Goal: Information Seeking & Learning: Learn about a topic

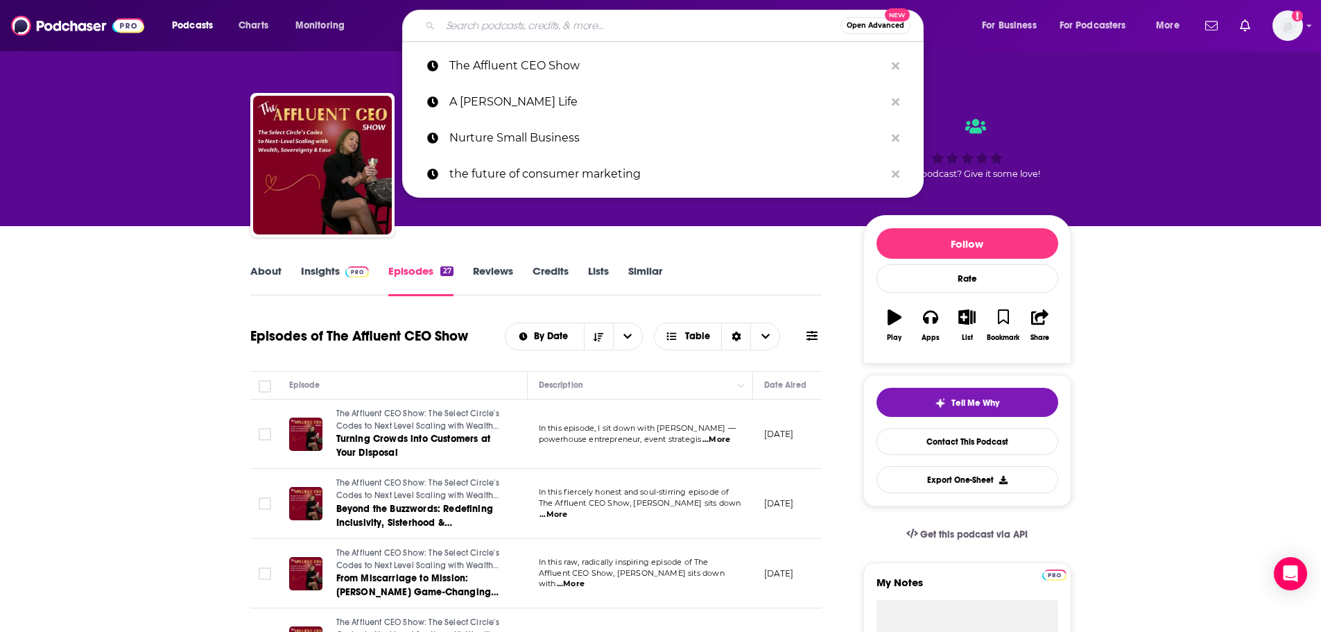
click at [318, 272] on link "Insights" at bounding box center [335, 280] width 69 height 32
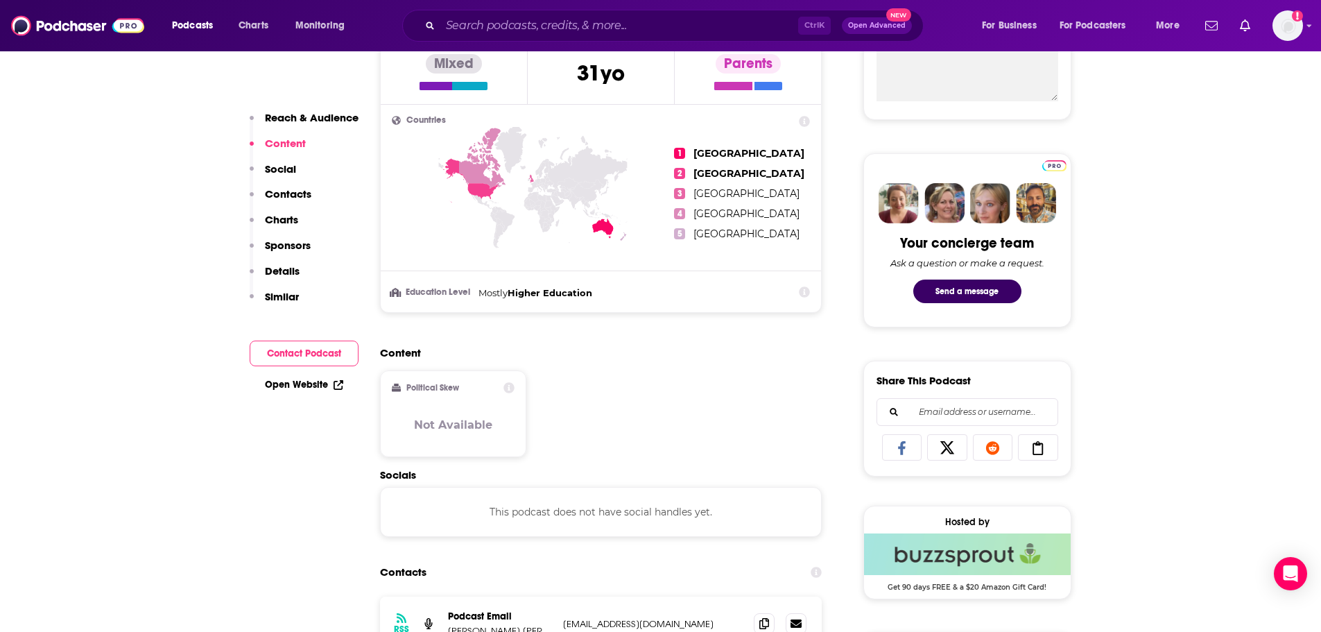
scroll to position [693, 0]
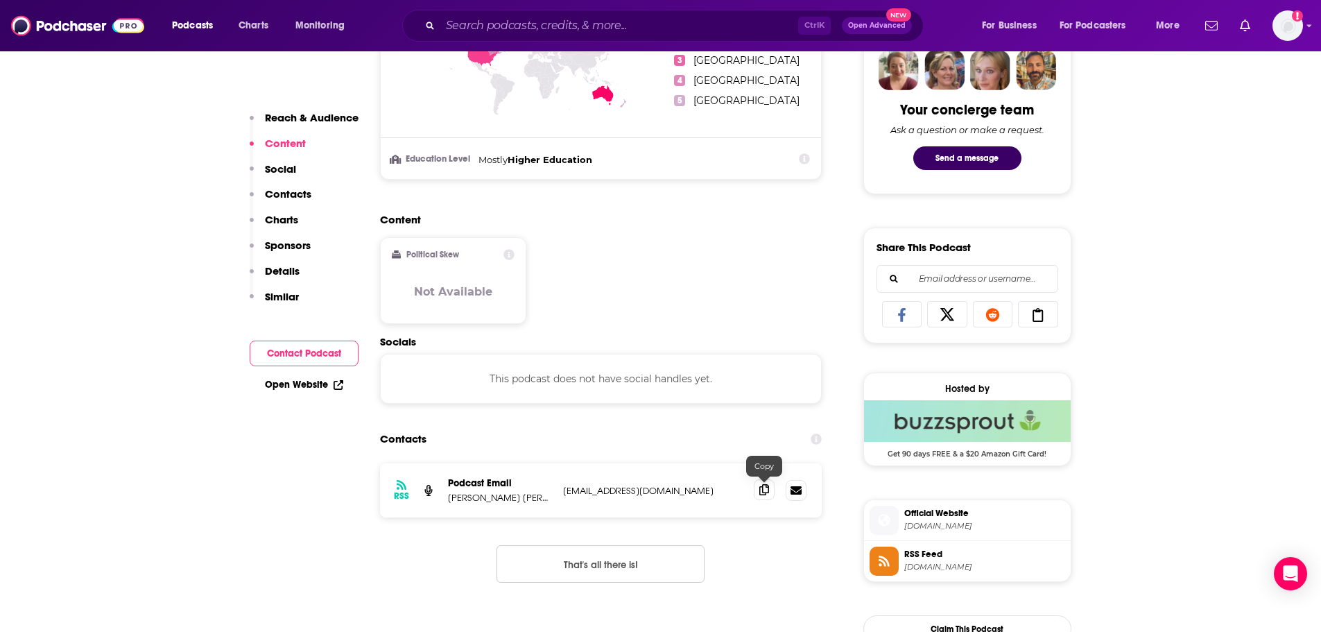
click at [761, 491] on icon at bounding box center [764, 489] width 10 height 11
drag, startPoint x: 514, startPoint y: 499, endPoint x: 449, endPoint y: 506, distance: 64.9
click at [449, 506] on div "RSS Podcast Email [PERSON_NAME] [PERSON_NAME] [EMAIL_ADDRESS][DOMAIN_NAME] [EMA…" at bounding box center [601, 490] width 442 height 54
copy p "[PERSON_NAME] [PERSON_NAME]"
click at [483, 17] on input "Search podcasts, credits, & more..." at bounding box center [619, 26] width 358 height 22
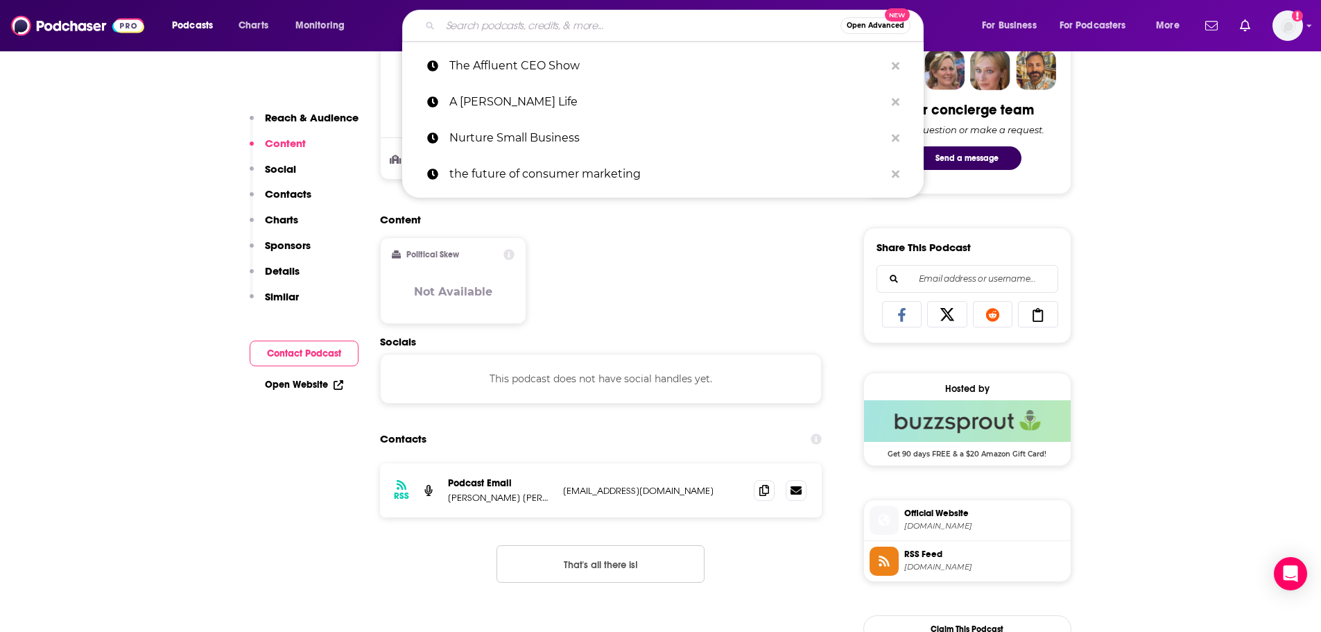
paste input "Glam & Grow"
type input "Glam & Grow"
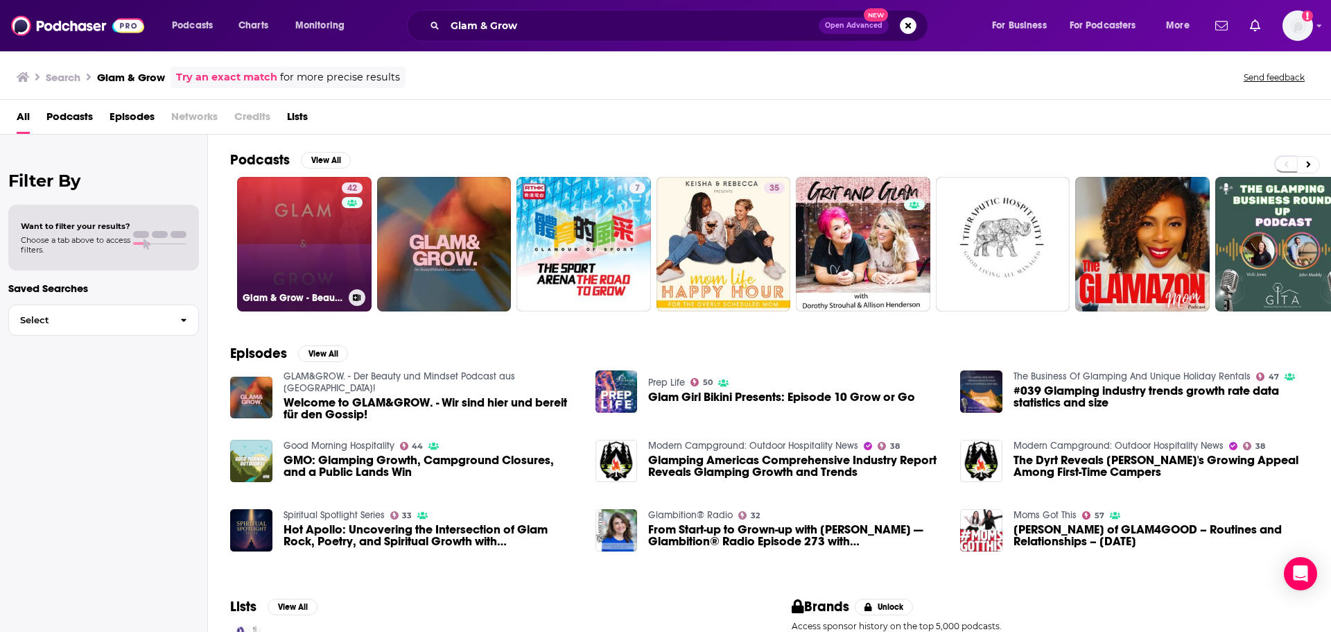
click at [273, 254] on link "42 Glam & Grow - Beauty Business Podcast" at bounding box center [304, 244] width 135 height 135
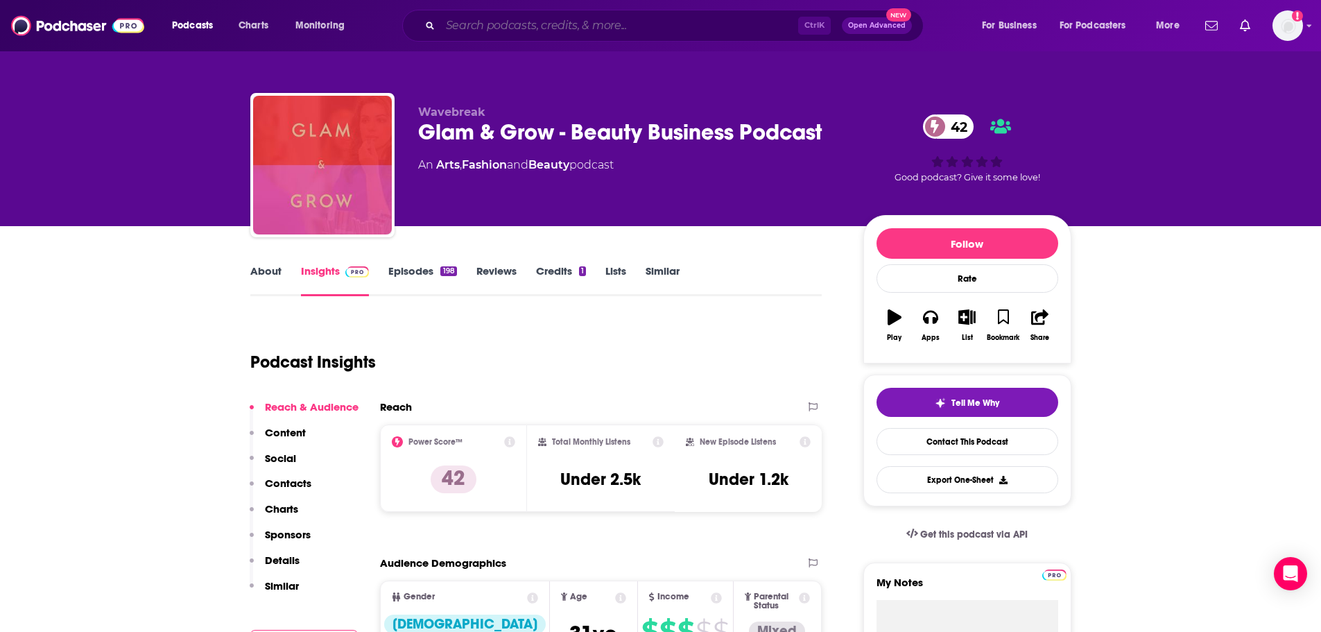
click at [494, 19] on input "Search podcasts, credits, & more..." at bounding box center [619, 26] width 358 height 22
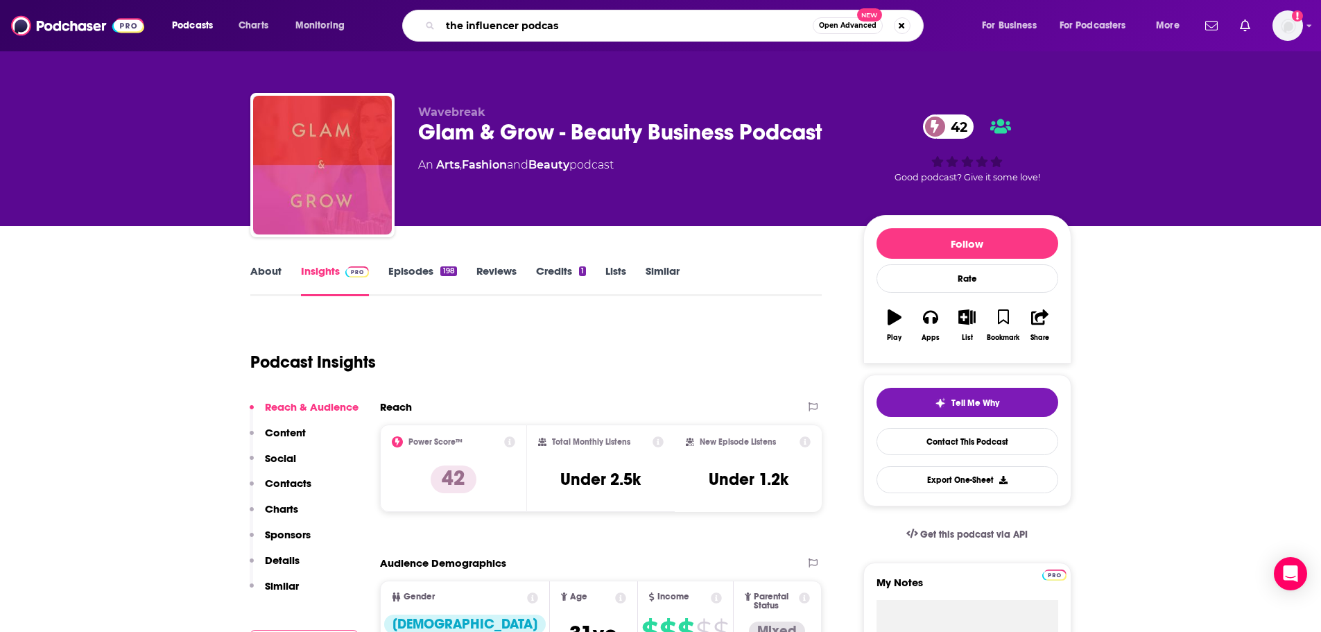
type input "the influencer podcast"
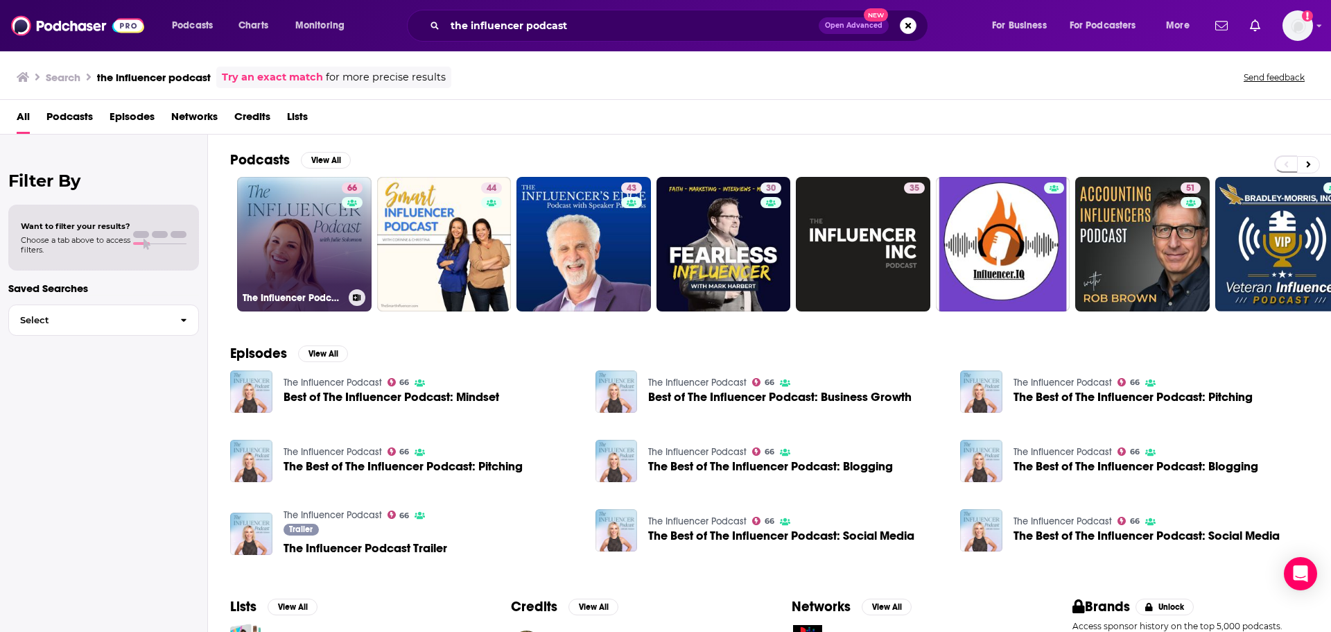
click at [307, 235] on link "66 The Influencer Podcast" at bounding box center [304, 244] width 135 height 135
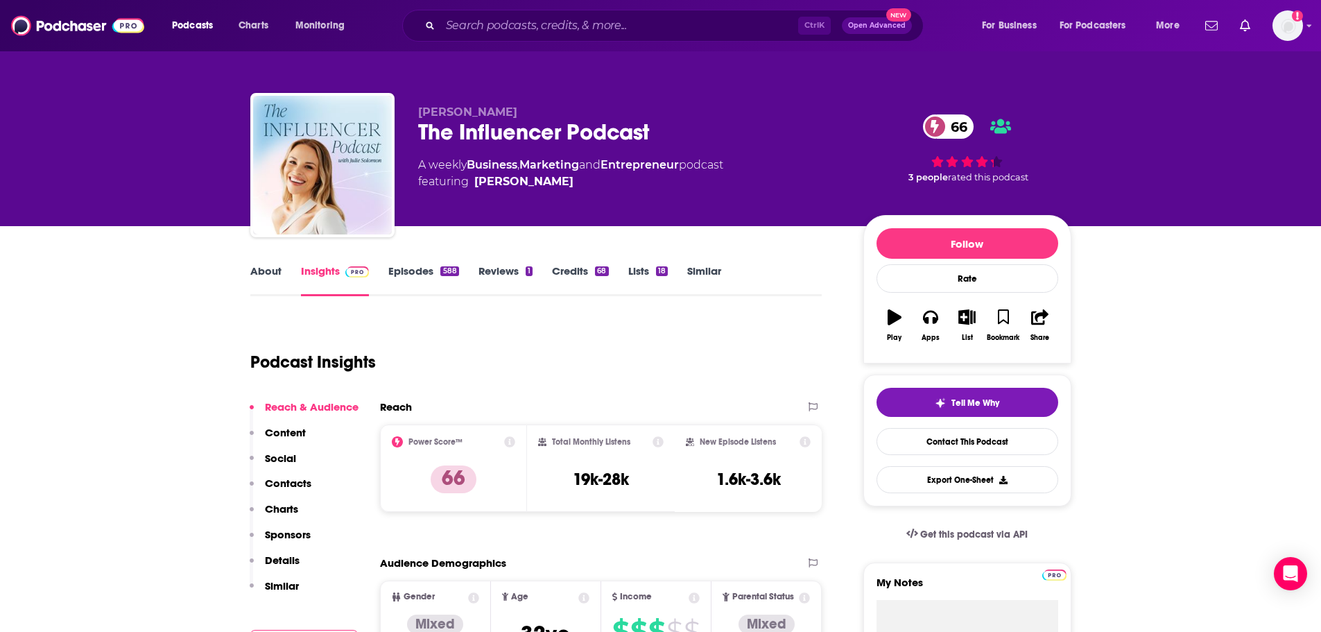
click at [268, 270] on link "About" at bounding box center [265, 280] width 31 height 32
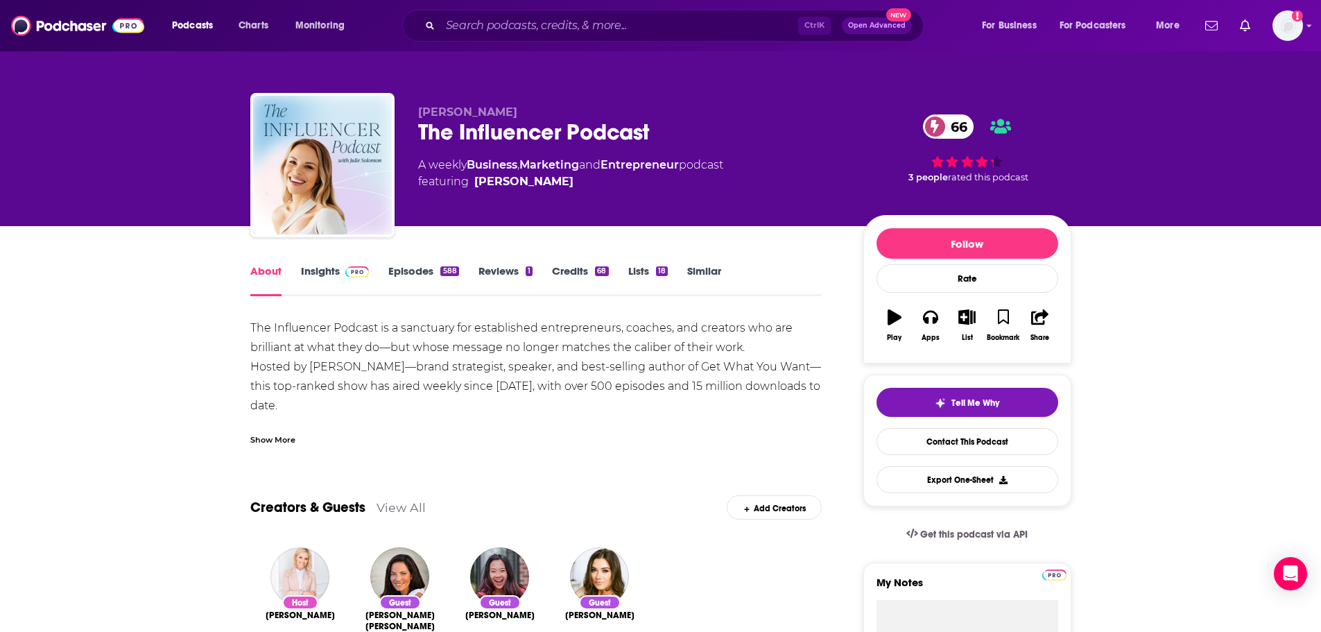
click at [326, 272] on link "Insights" at bounding box center [335, 280] width 69 height 32
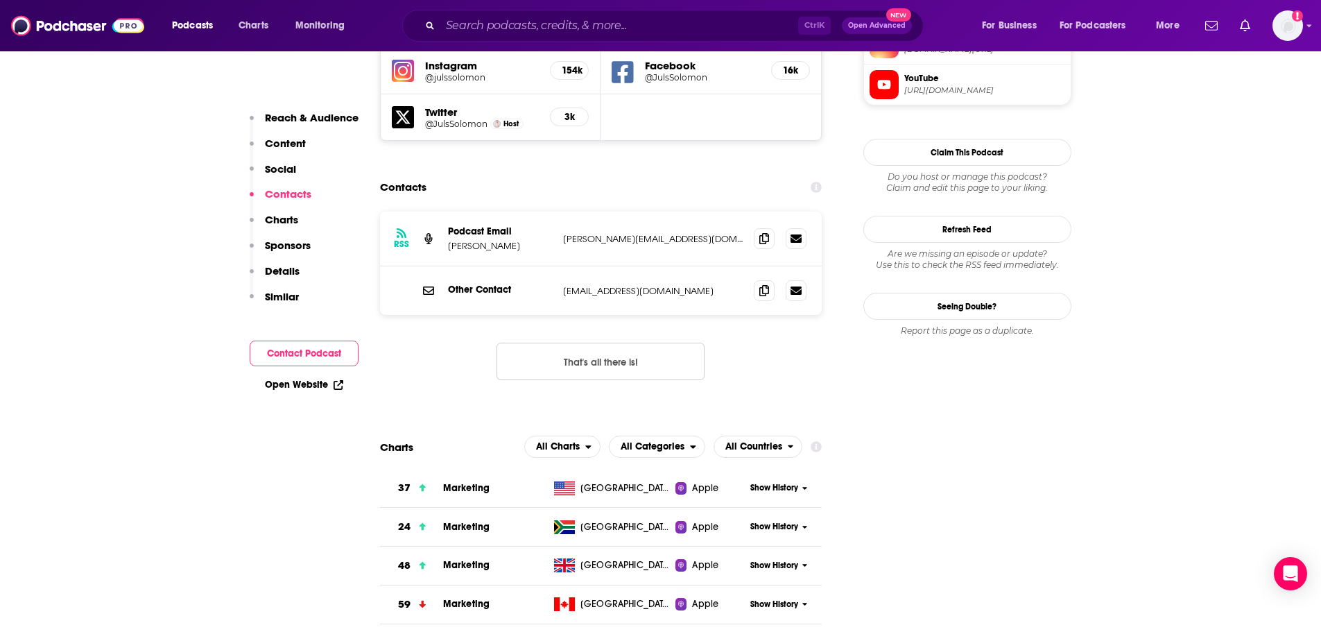
scroll to position [1109, 0]
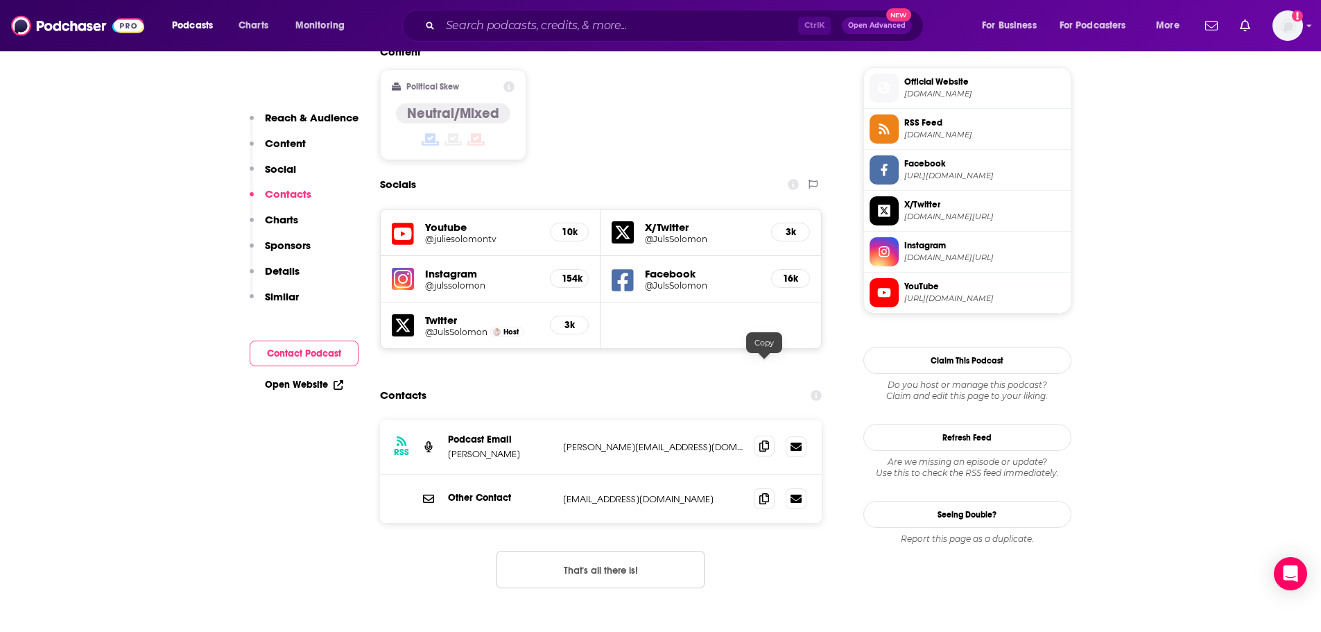
click at [766, 440] on icon at bounding box center [764, 445] width 10 height 11
drag, startPoint x: 508, startPoint y: 374, endPoint x: 447, endPoint y: 376, distance: 61.1
click at [447, 420] on div "RSS Podcast Email [PERSON_NAME] [PERSON_NAME][EMAIL_ADDRESS][DOMAIN_NAME] [PERS…" at bounding box center [601, 447] width 442 height 55
copy p "[PERSON_NAME]"
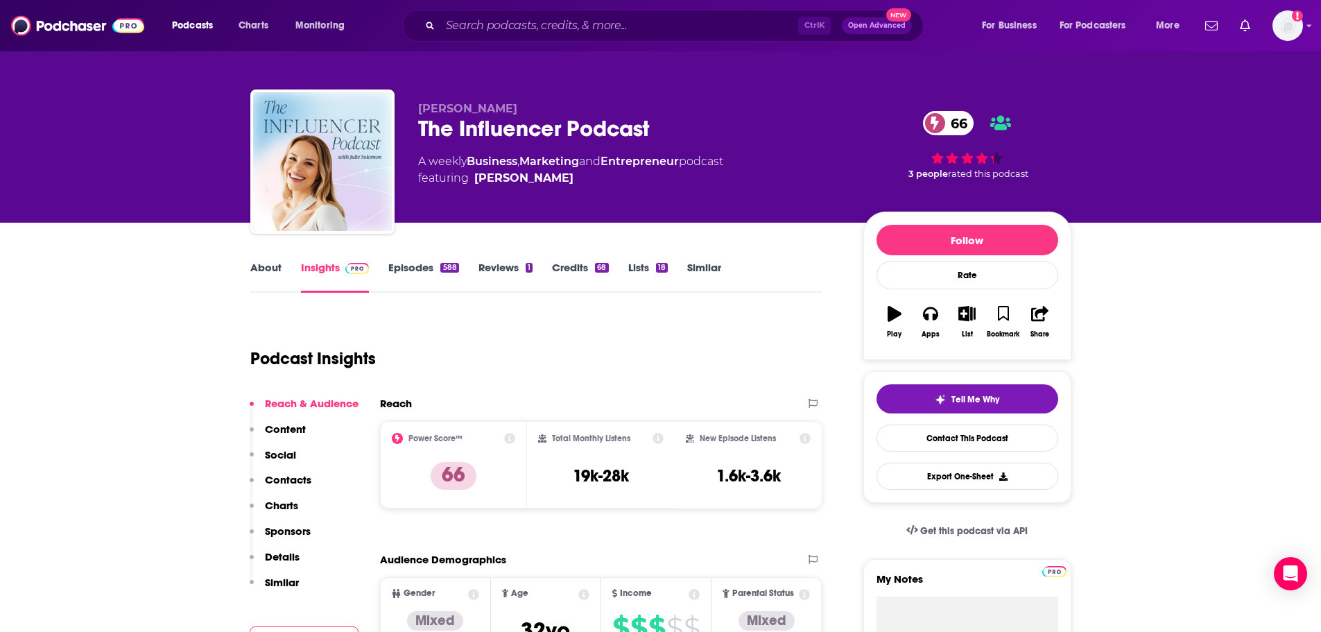
scroll to position [0, 0]
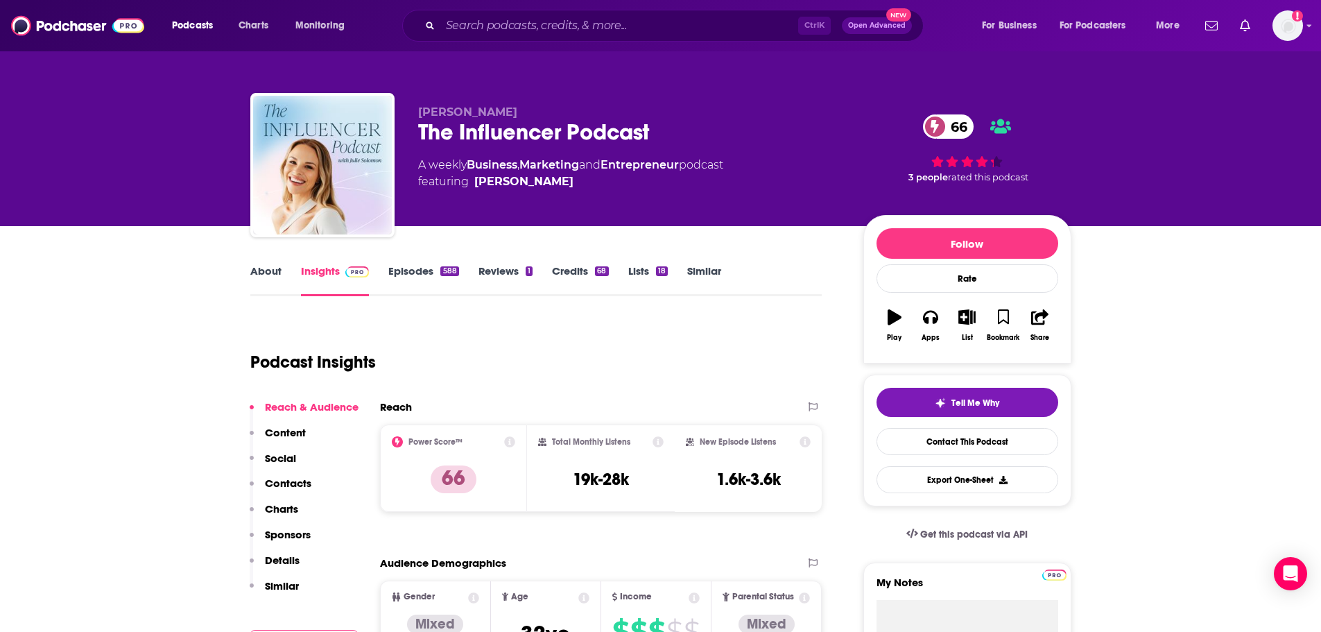
click at [411, 270] on link "Episodes 588" at bounding box center [423, 280] width 70 height 32
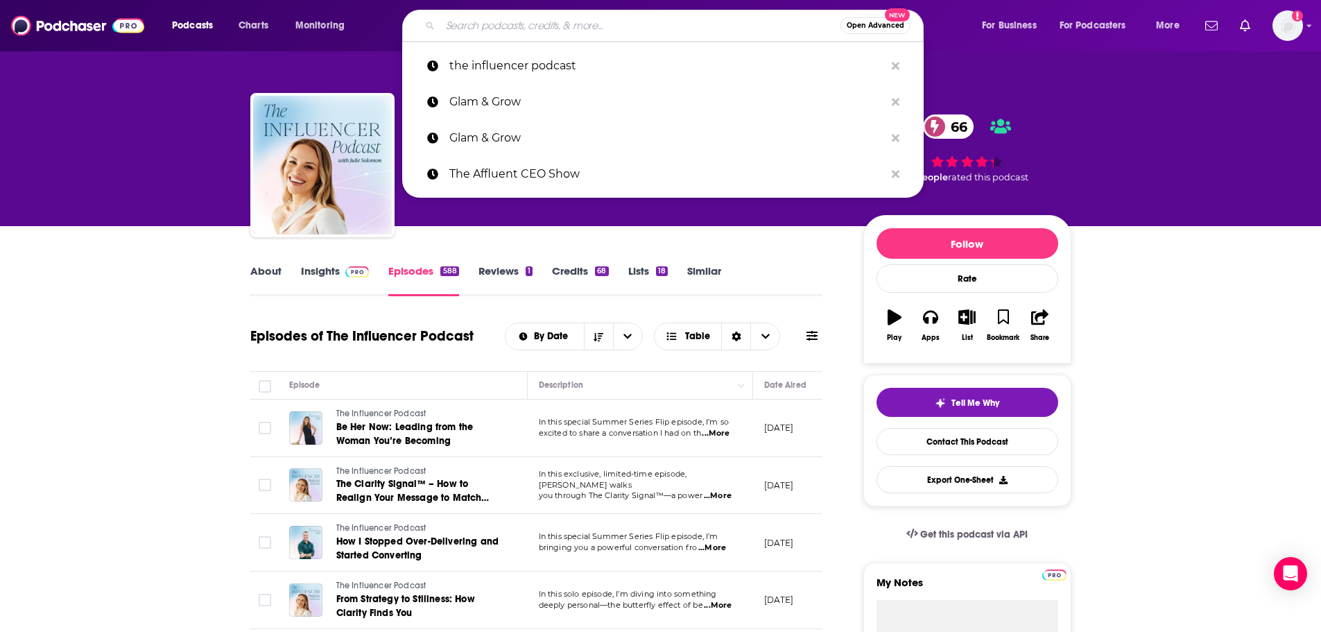
click at [487, 19] on input "Search podcasts, credits, & more..." at bounding box center [640, 26] width 400 height 22
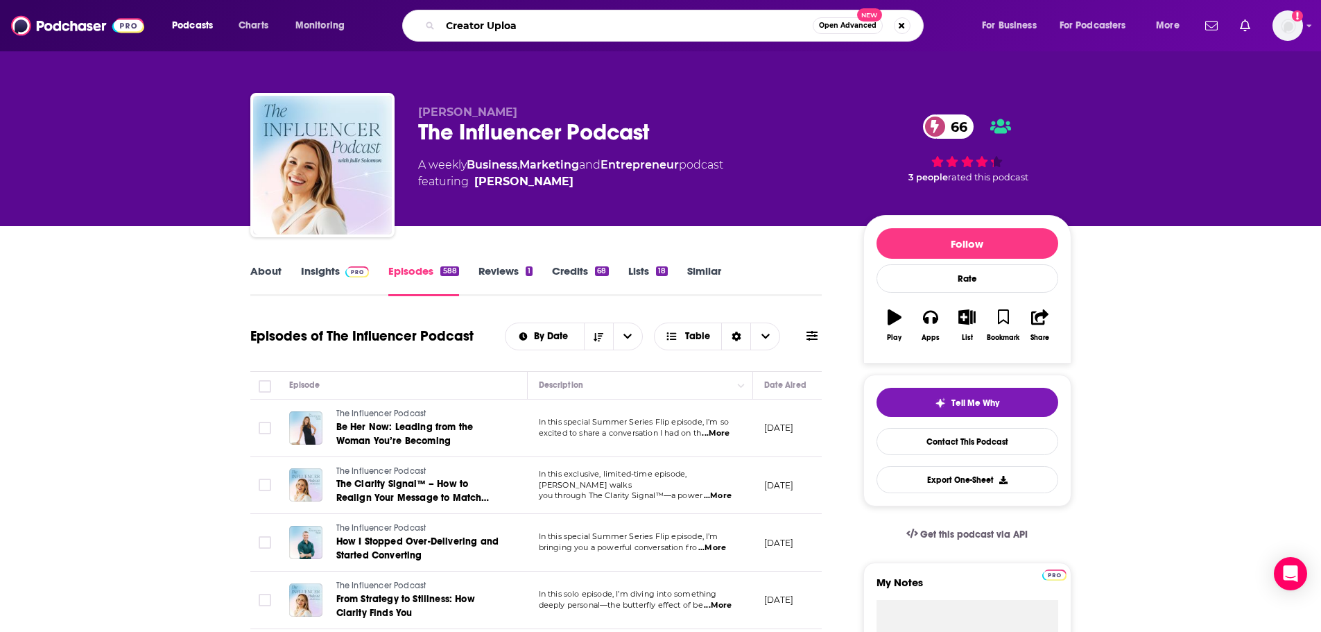
type input "Creator Upload"
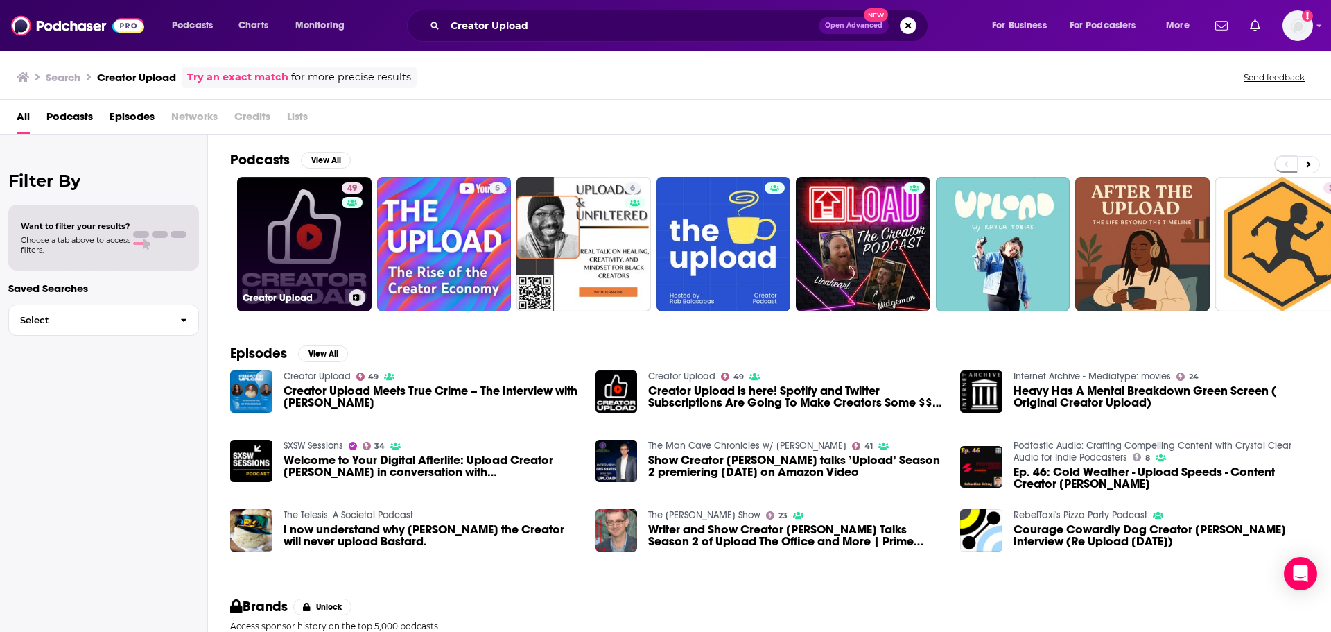
click at [325, 250] on link "49 Creator Upload" at bounding box center [304, 244] width 135 height 135
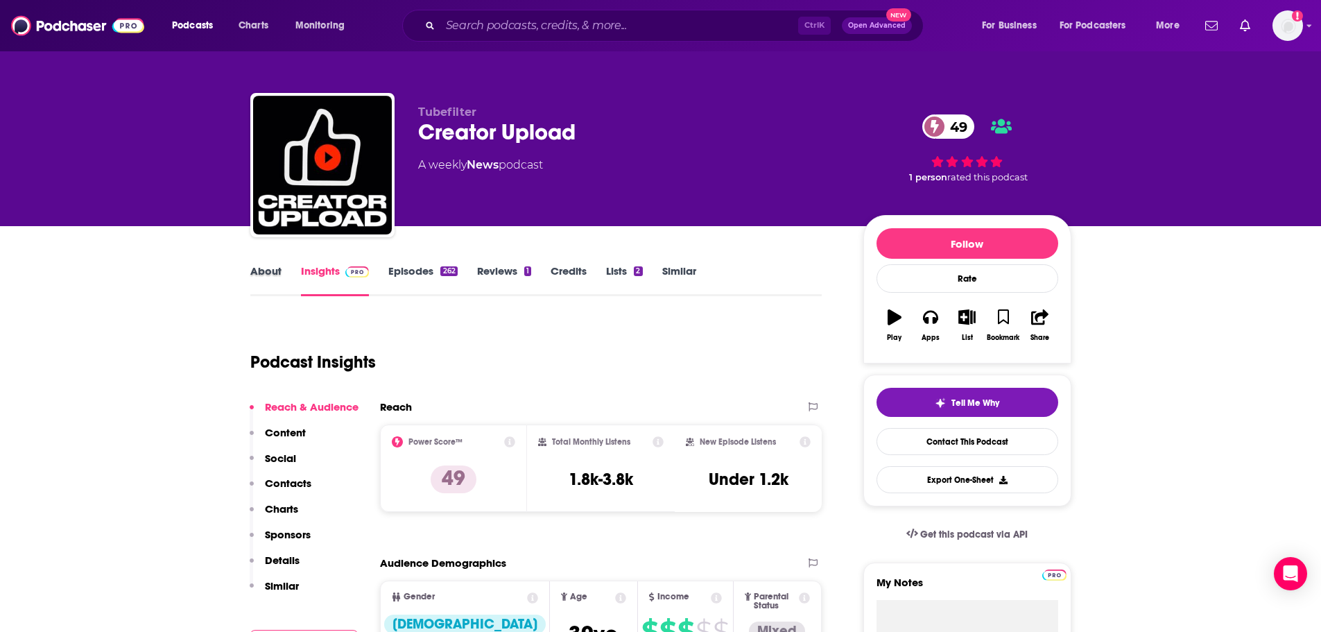
click at [286, 274] on div "About" at bounding box center [275, 280] width 51 height 32
click at [274, 274] on link "About" at bounding box center [265, 280] width 31 height 32
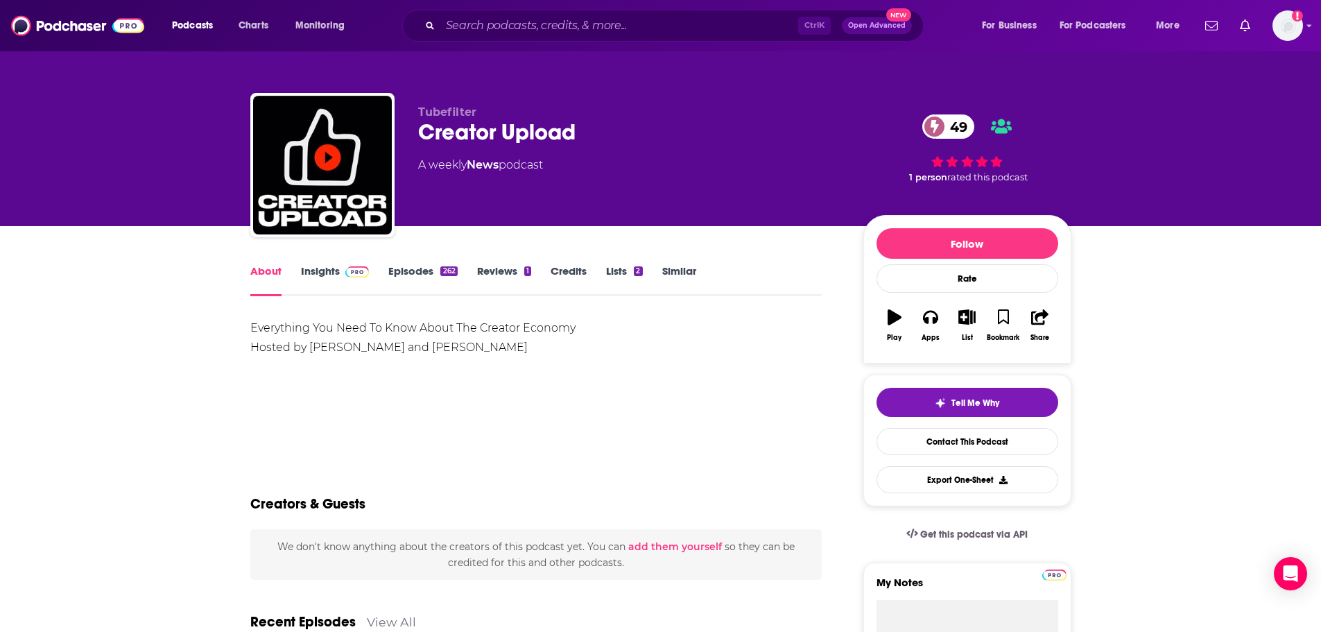
click at [331, 275] on link "Insights" at bounding box center [335, 280] width 69 height 32
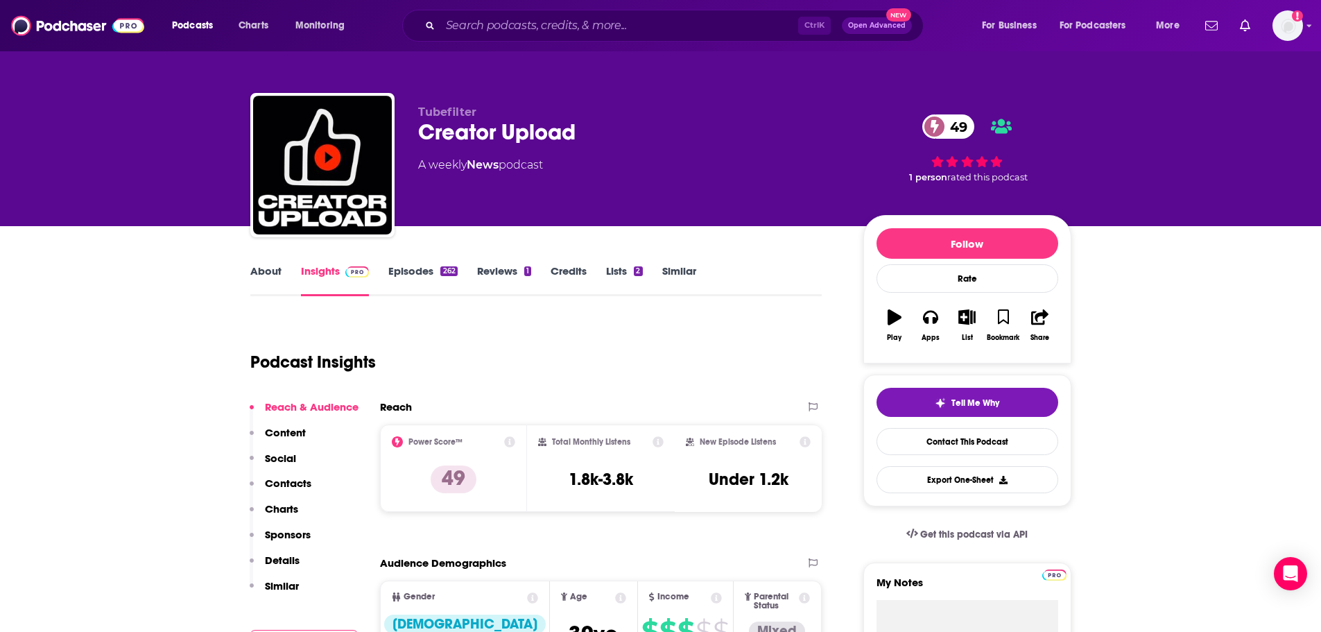
click at [412, 275] on link "Episodes 262" at bounding box center [422, 280] width 69 height 32
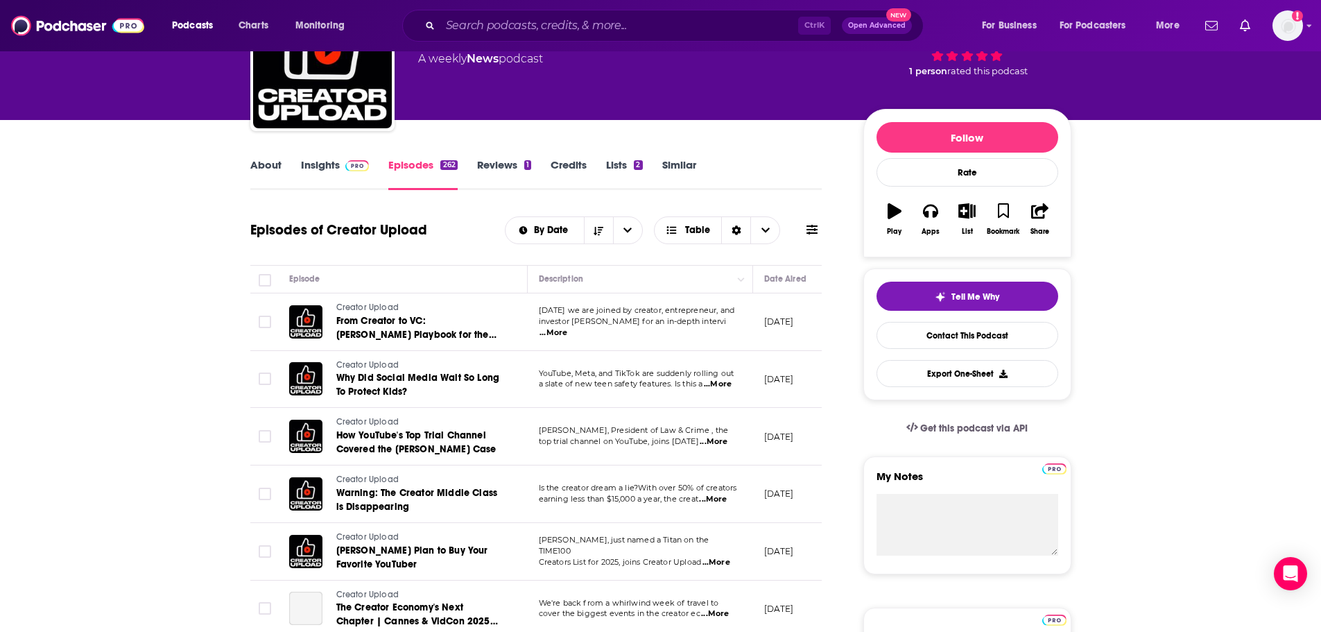
scroll to position [139, 0]
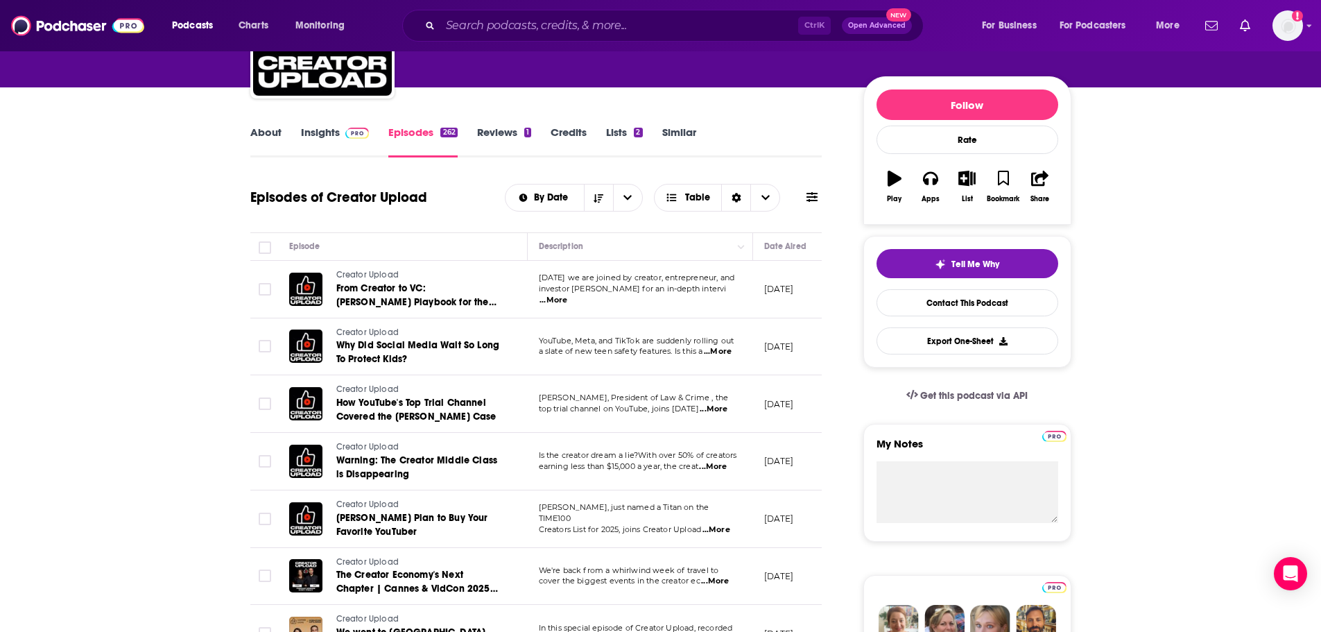
click at [567, 295] on span "...More" at bounding box center [553, 300] width 28 height 11
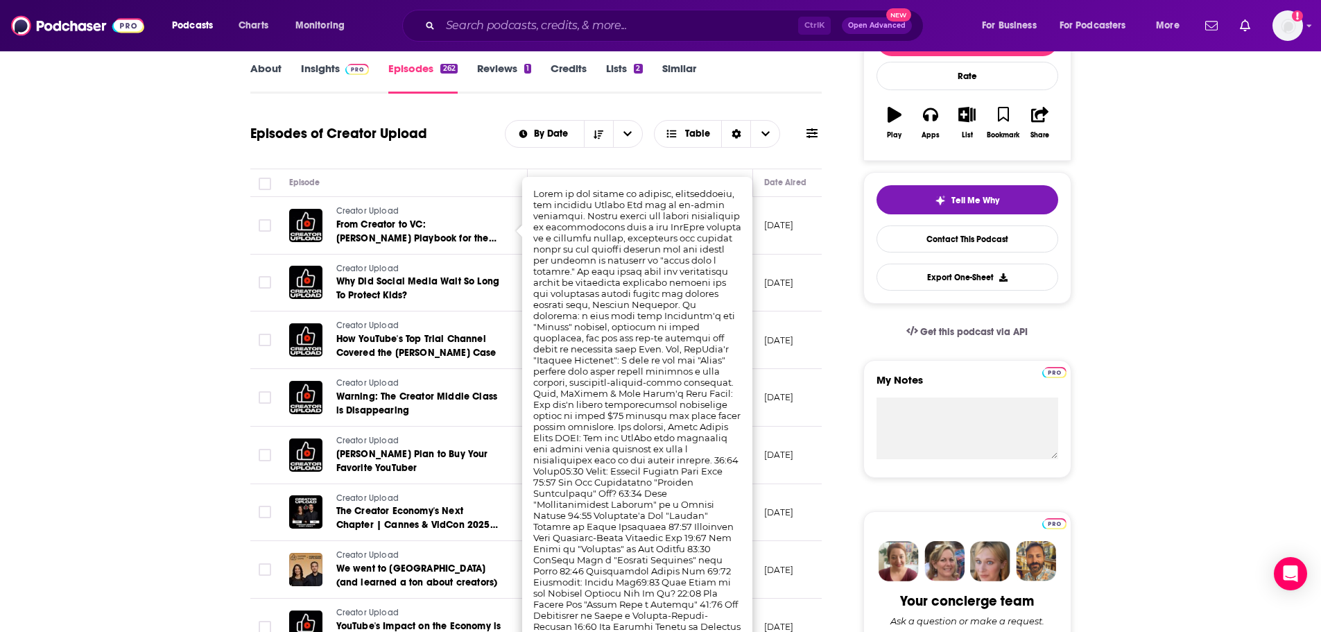
scroll to position [208, 0]
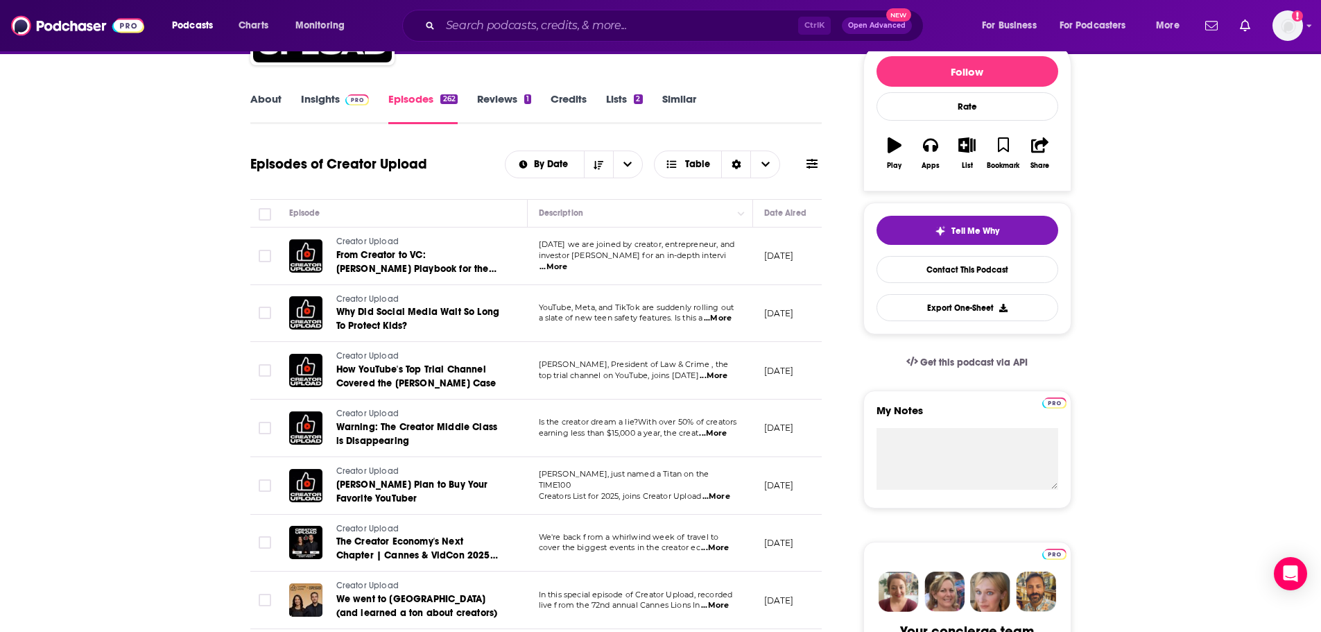
scroll to position [0, 0]
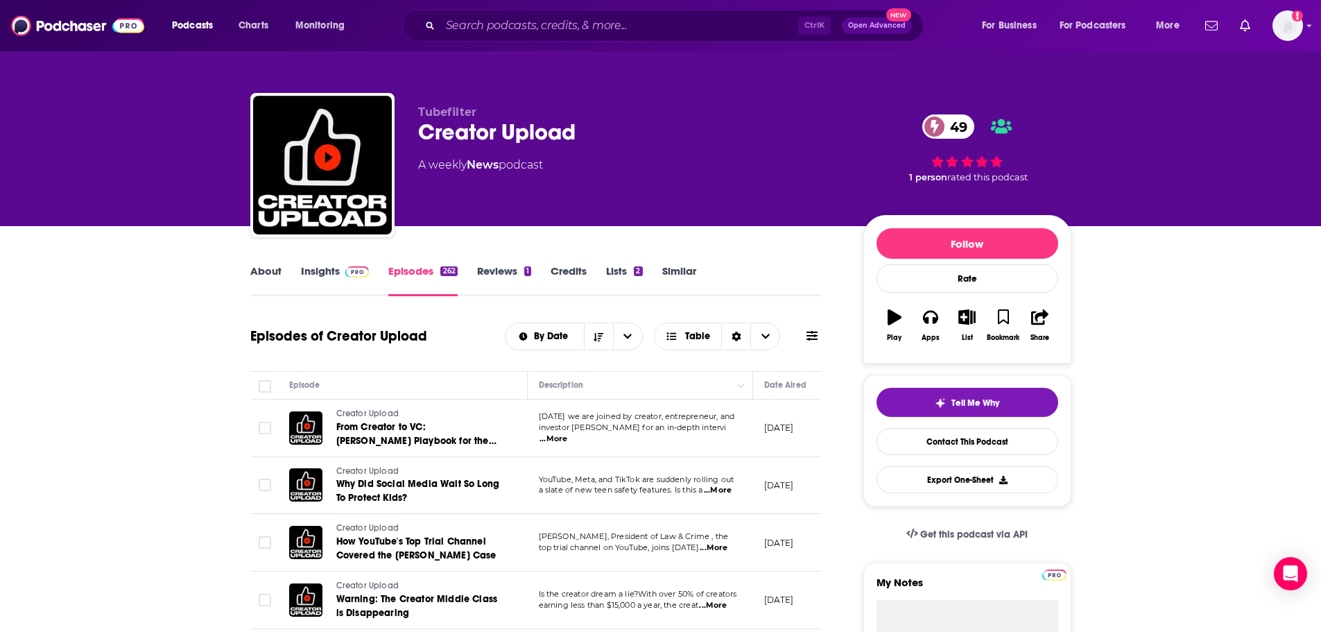
click at [313, 270] on link "Insights" at bounding box center [335, 280] width 69 height 32
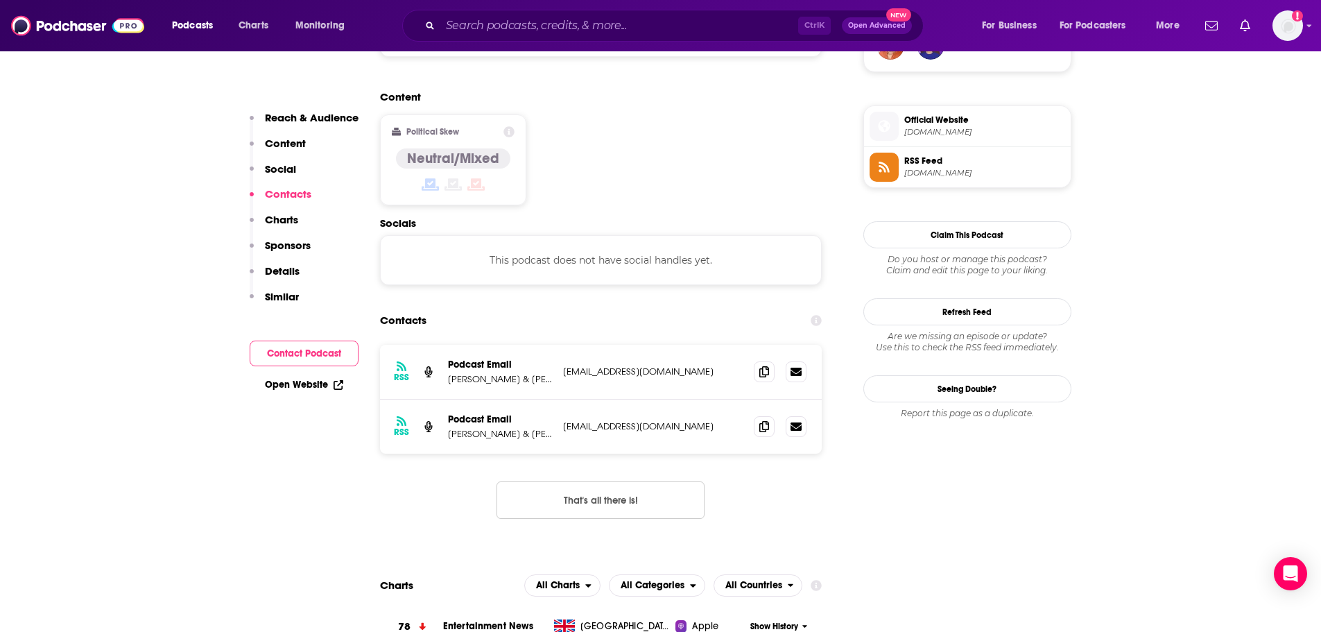
scroll to position [1040, 0]
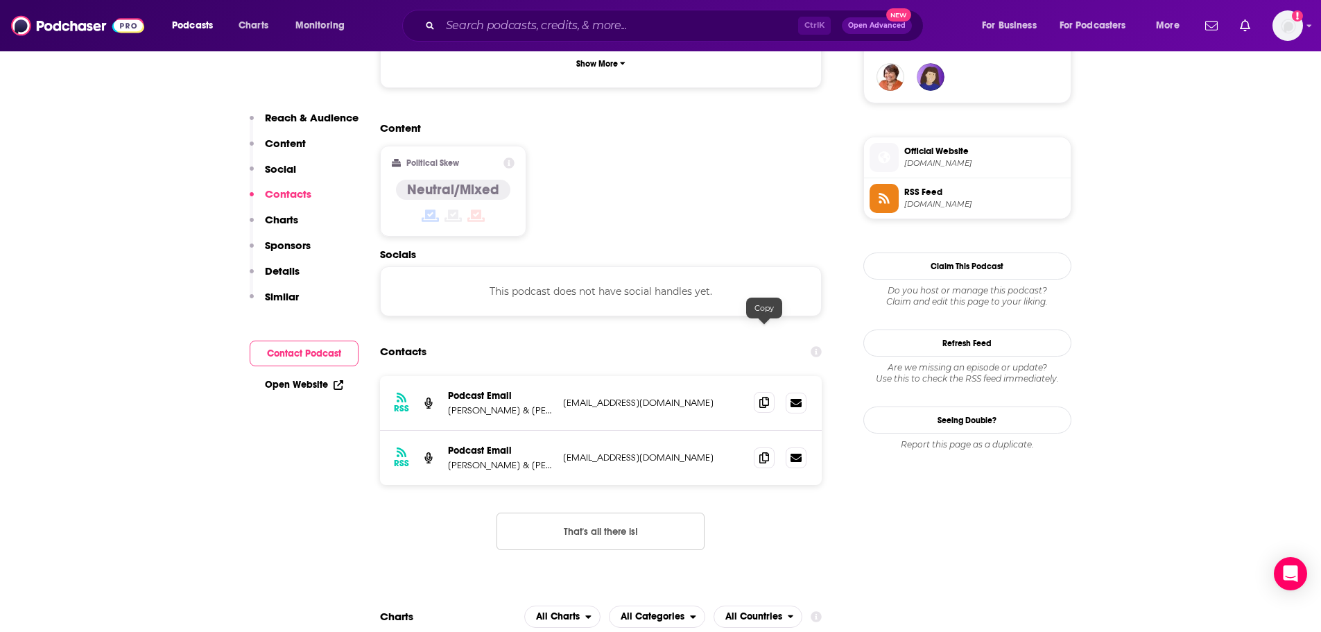
click at [759, 397] on icon at bounding box center [764, 402] width 10 height 11
click at [762, 451] on icon at bounding box center [764, 456] width 10 height 11
click at [560, 31] on input "Search podcasts, credits, & more..." at bounding box center [619, 26] width 358 height 22
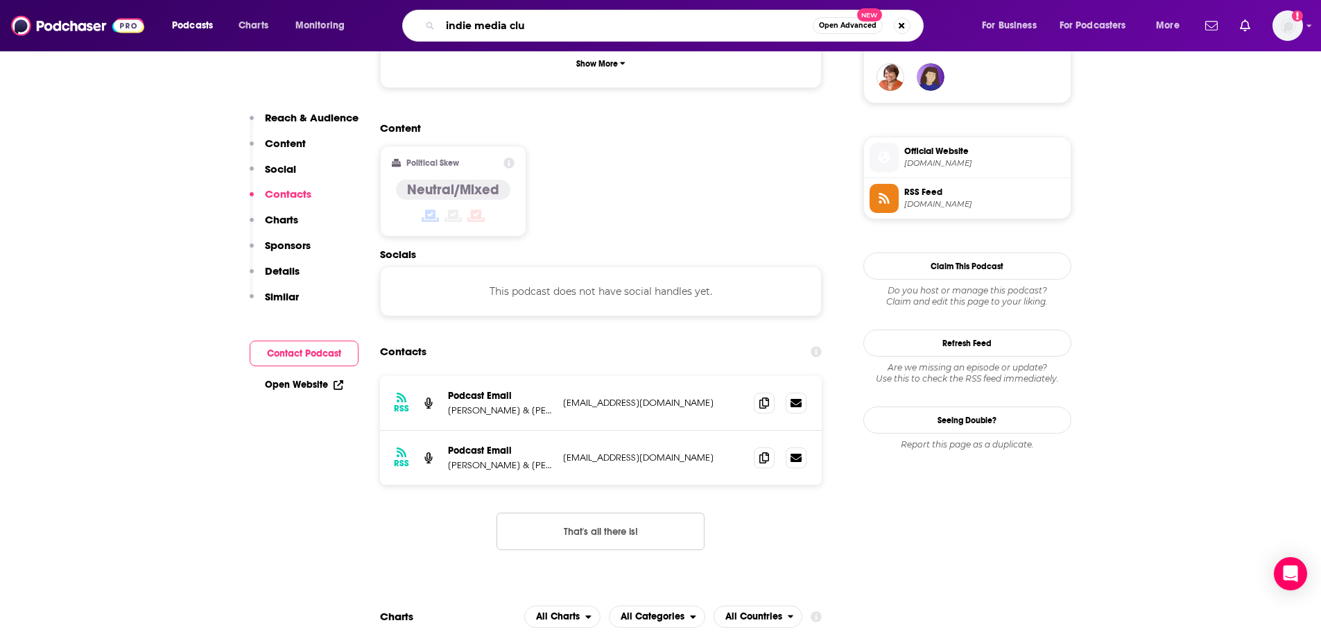
type input "indie media club"
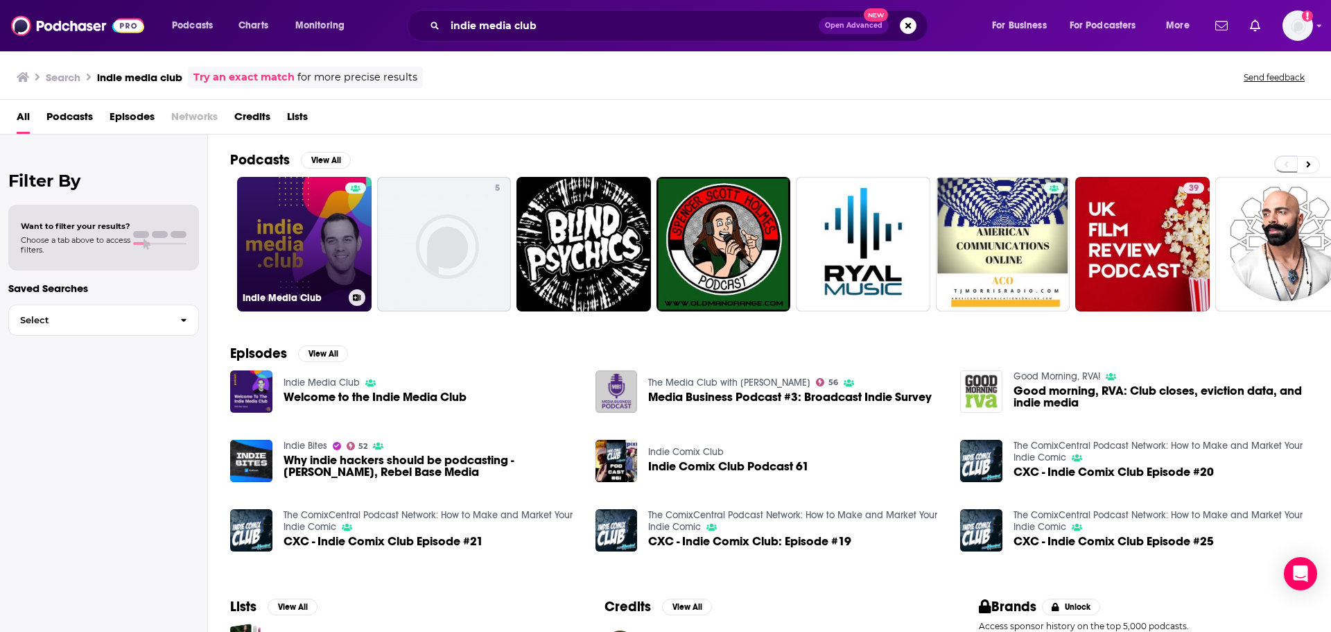
click at [313, 241] on link "Indie Media Club" at bounding box center [304, 244] width 135 height 135
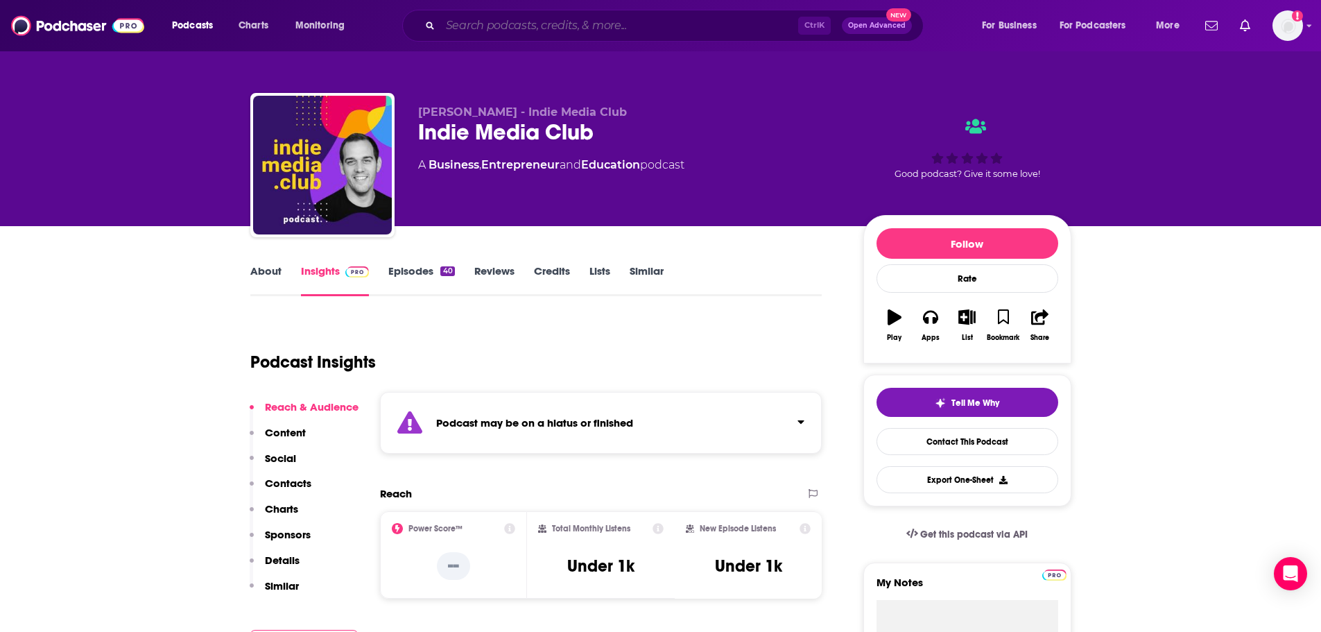
click at [522, 30] on input "Search podcasts, credits, & more..." at bounding box center [619, 26] width 358 height 22
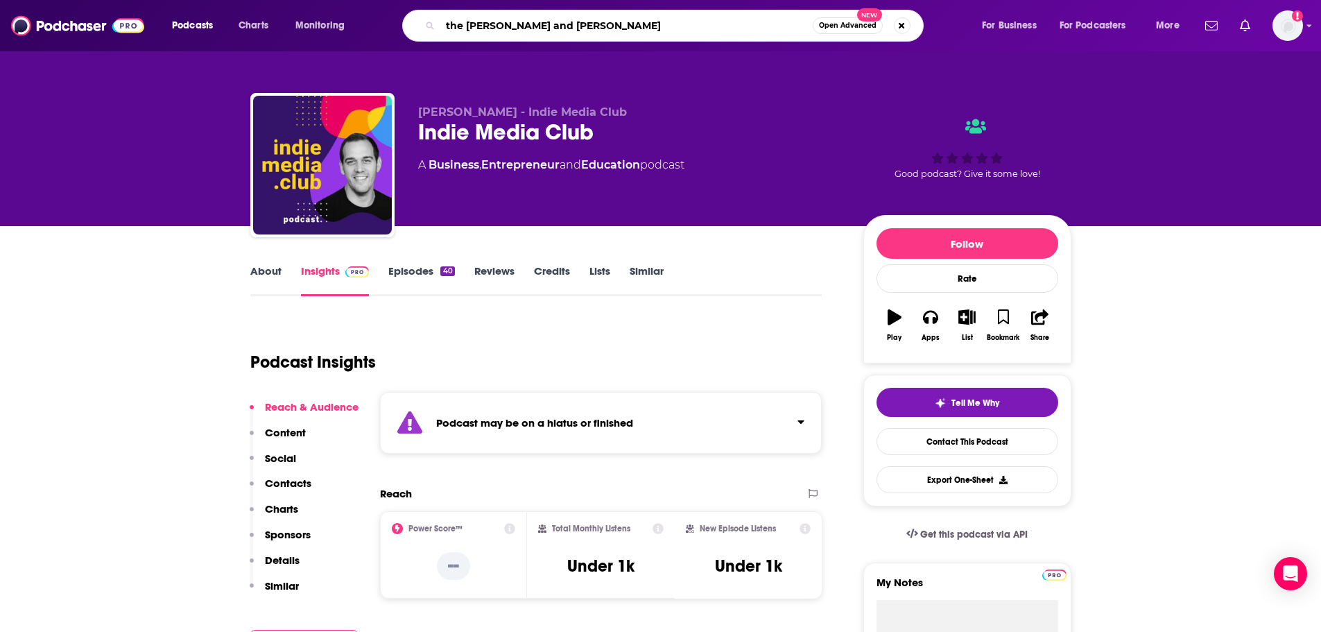
type input "the [PERSON_NAME] and [PERSON_NAME] show"
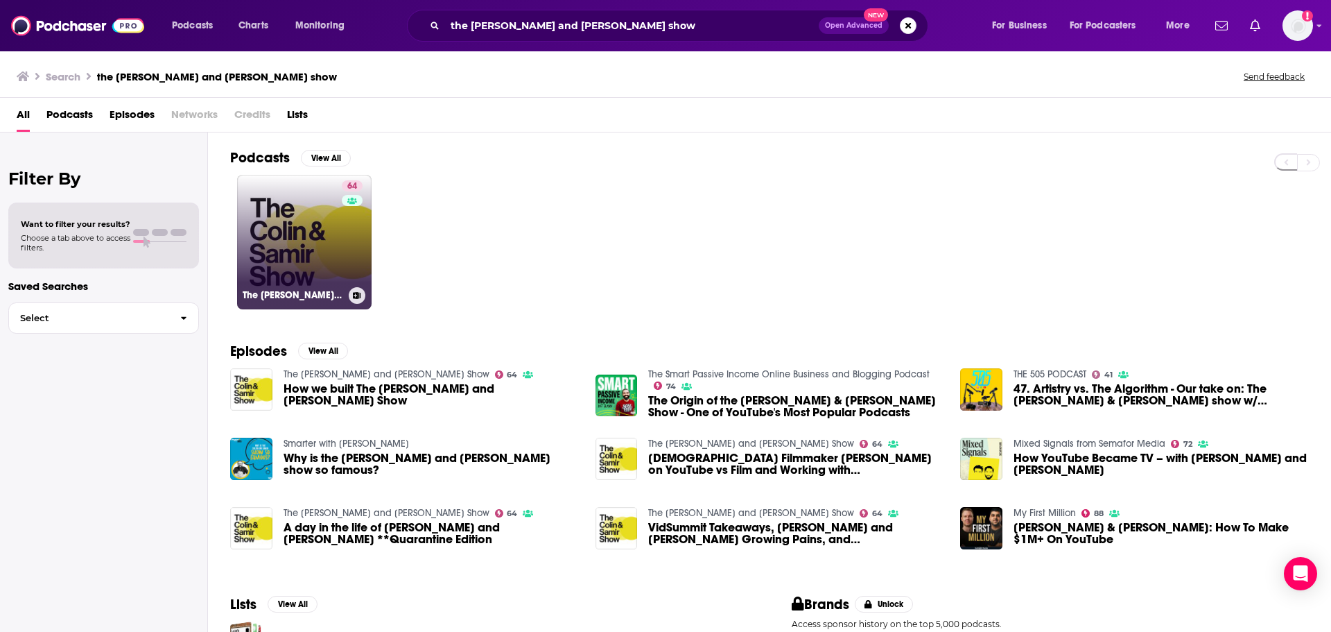
click at [345, 251] on div "64" at bounding box center [354, 233] width 24 height 107
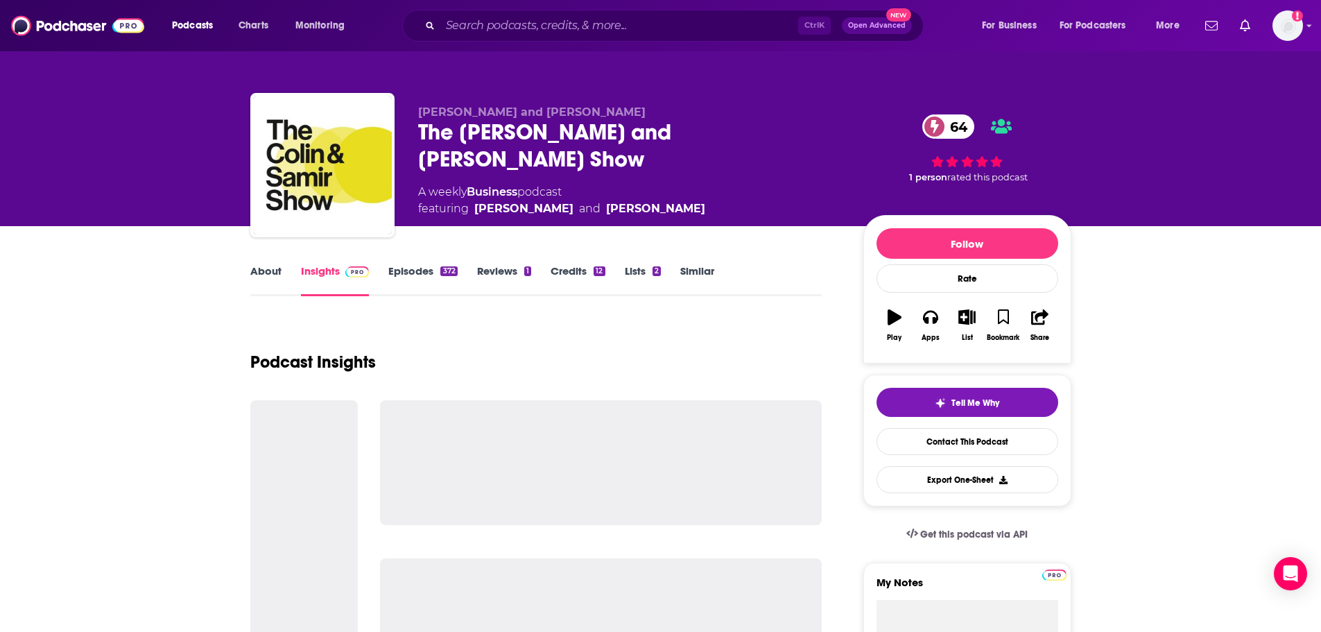
click at [272, 270] on link "About" at bounding box center [265, 280] width 31 height 32
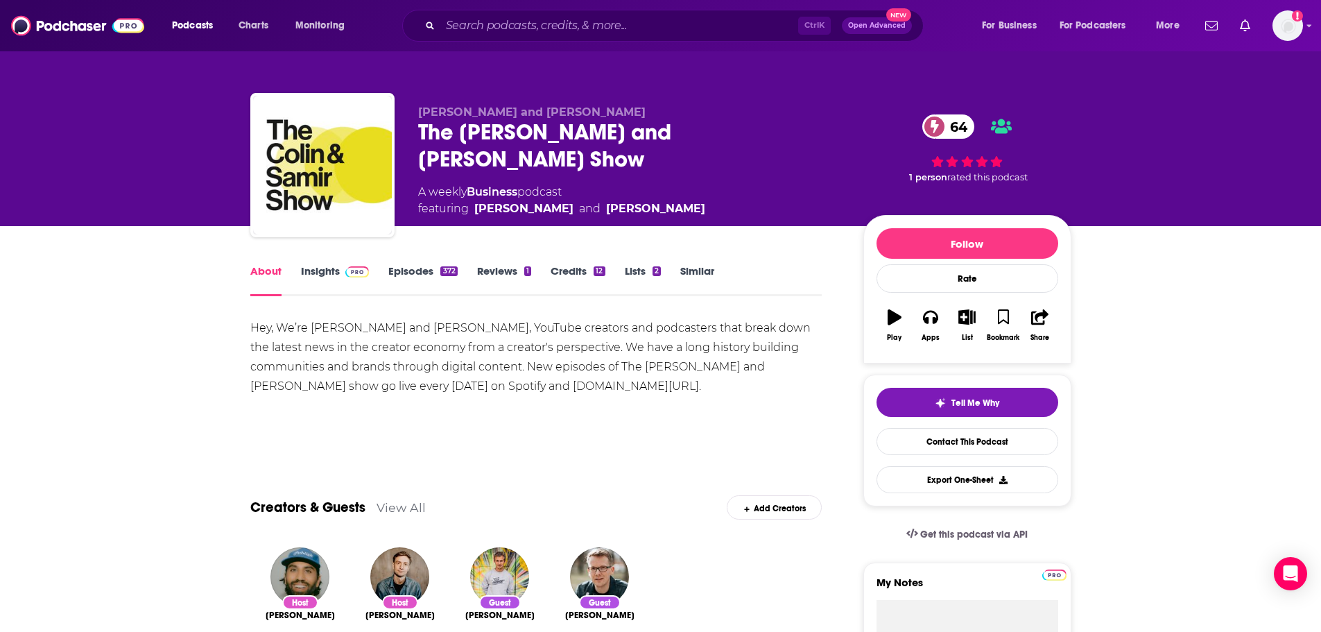
click at [326, 277] on link "Insights" at bounding box center [335, 280] width 69 height 32
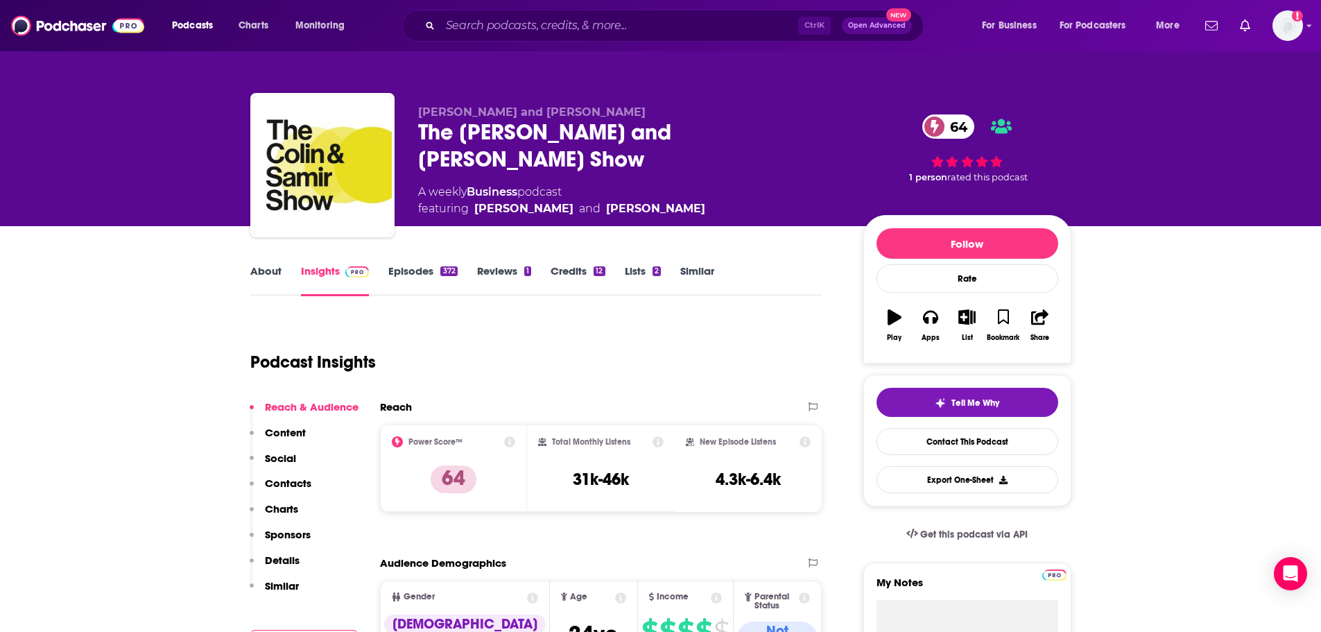
click at [412, 263] on div "About Insights Episodes 372 Reviews 1 Credits 12 Lists 2 Similar" at bounding box center [536, 279] width 572 height 34
click at [409, 277] on link "Episodes 372" at bounding box center [422, 280] width 69 height 32
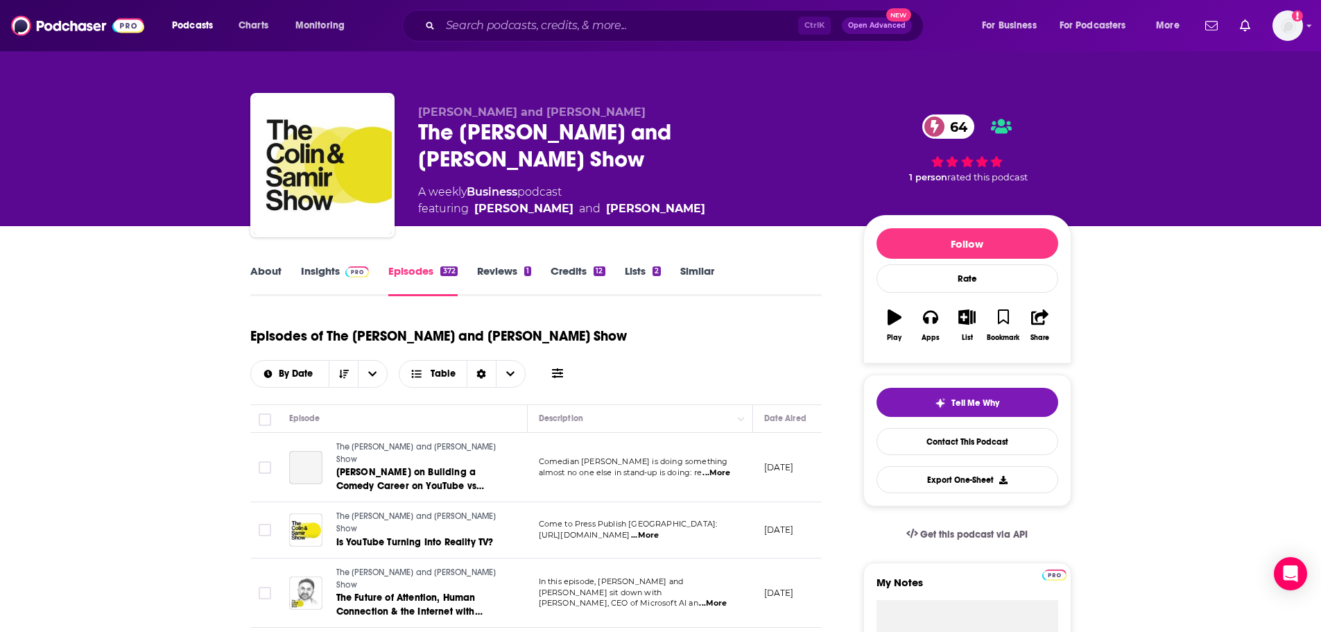
click at [276, 271] on link "About" at bounding box center [265, 280] width 31 height 32
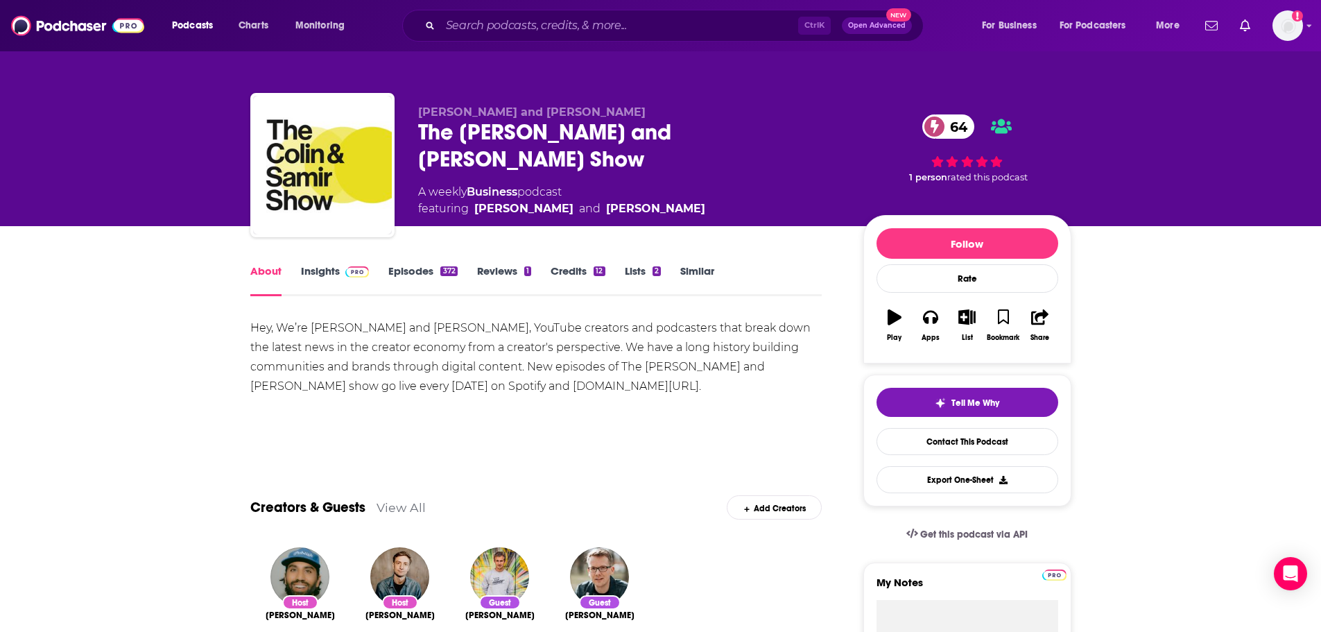
click at [408, 269] on link "Episodes 372" at bounding box center [422, 280] width 69 height 32
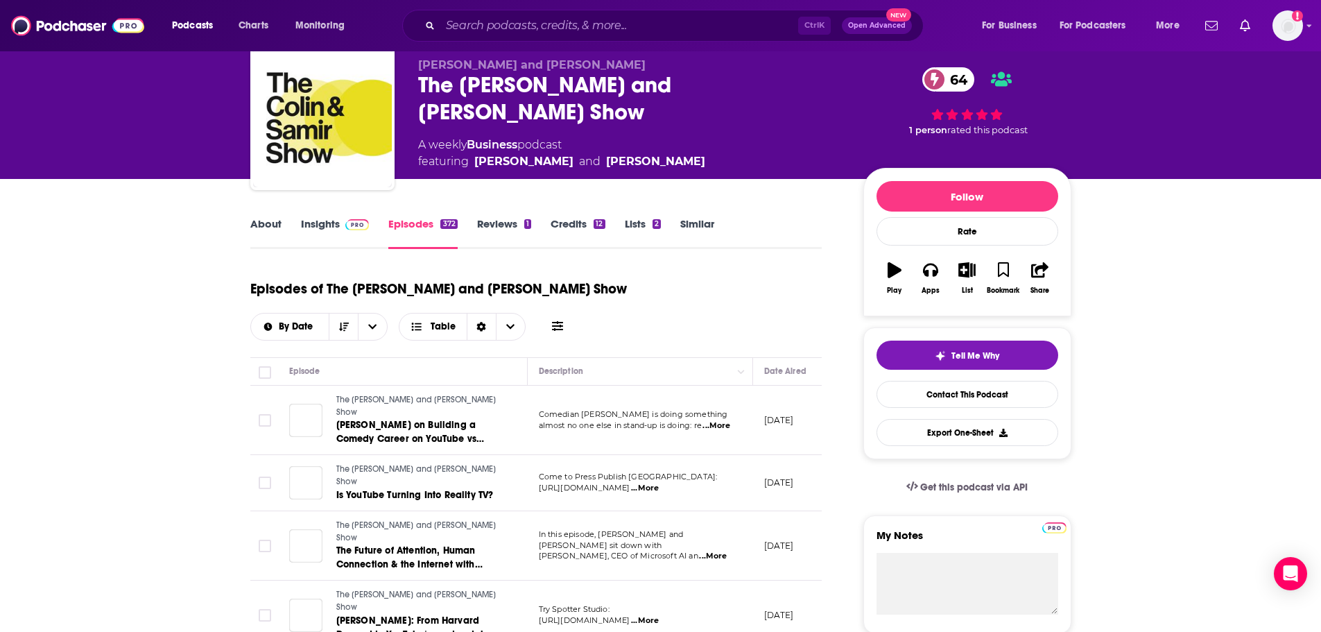
scroll to position [139, 0]
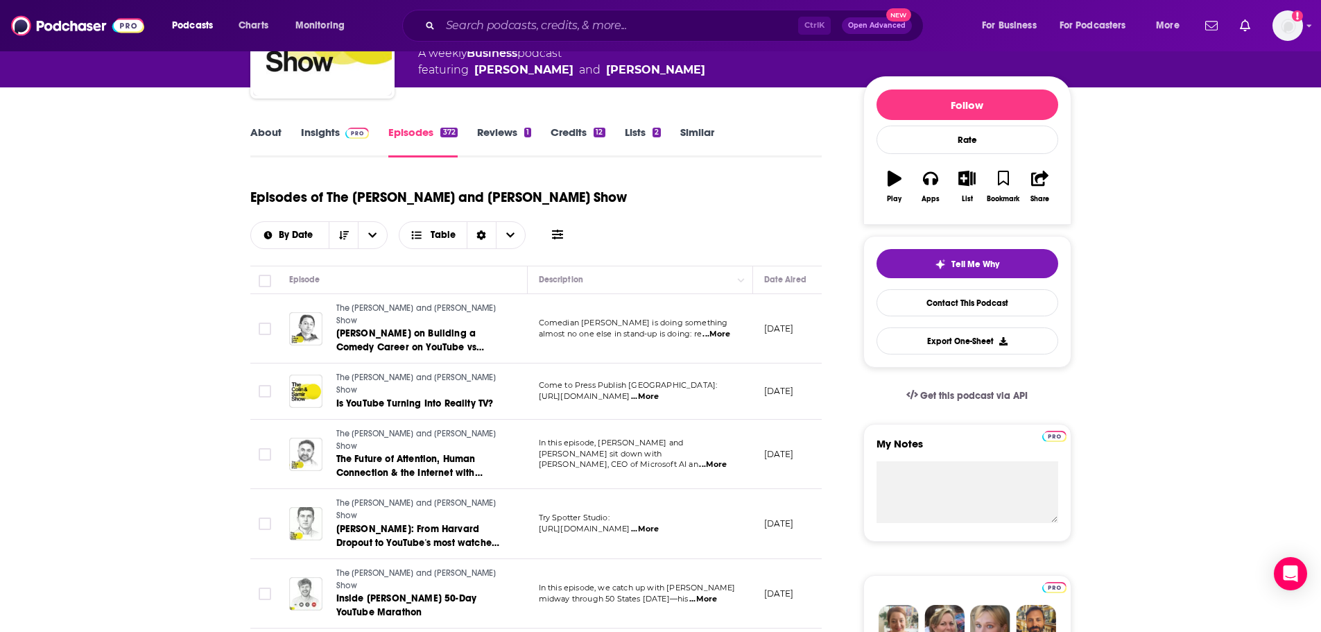
click at [725, 329] on span "...More" at bounding box center [716, 334] width 28 height 11
click at [659, 391] on span "...More" at bounding box center [645, 396] width 28 height 11
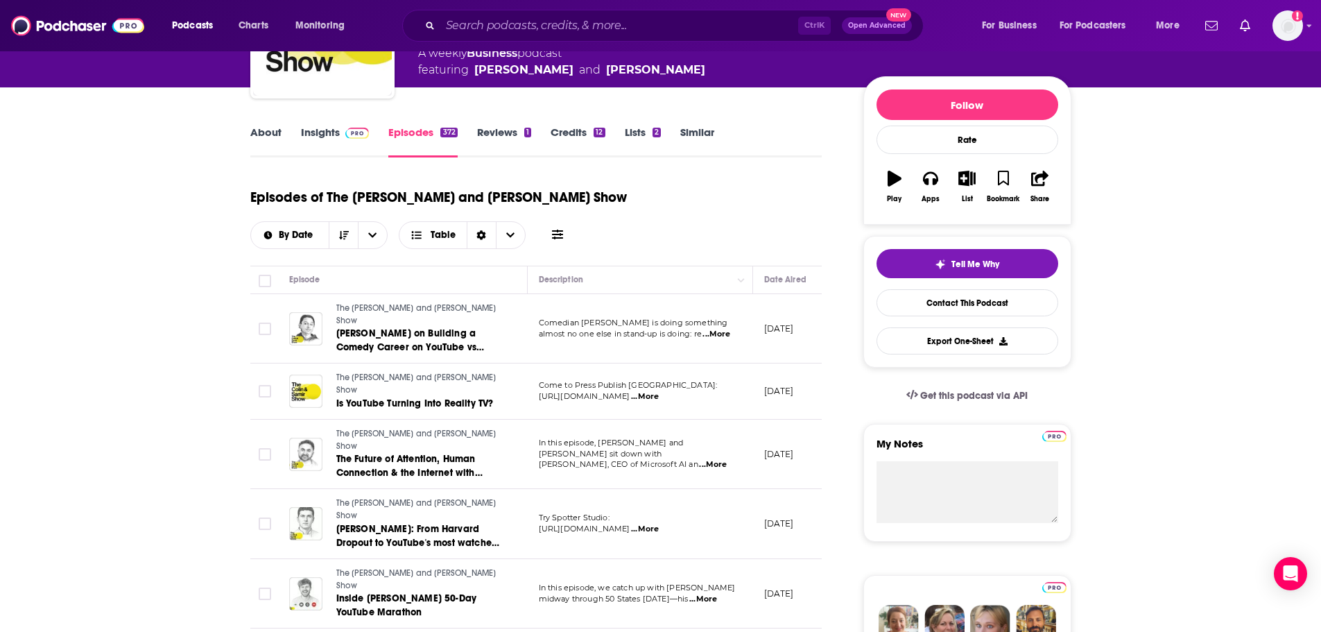
click at [721, 459] on span "...More" at bounding box center [713, 464] width 28 height 11
click at [659, 524] on span "...More" at bounding box center [645, 529] width 28 height 11
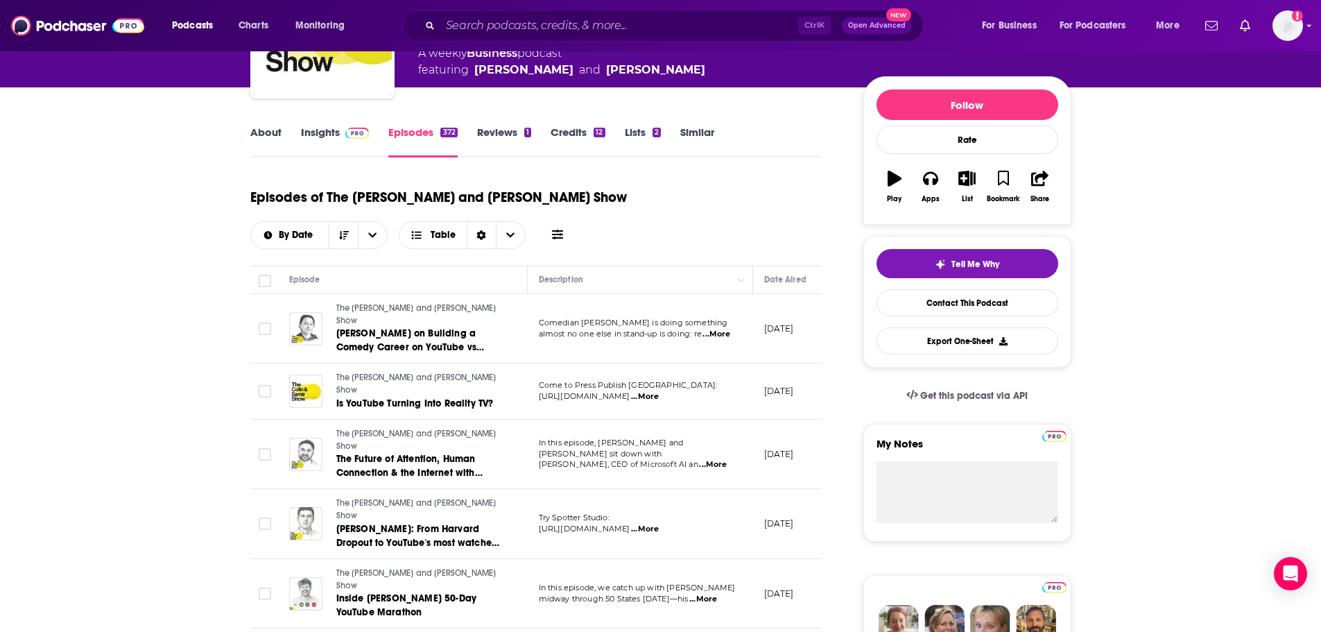
click at [659, 524] on span "...More" at bounding box center [645, 529] width 28 height 11
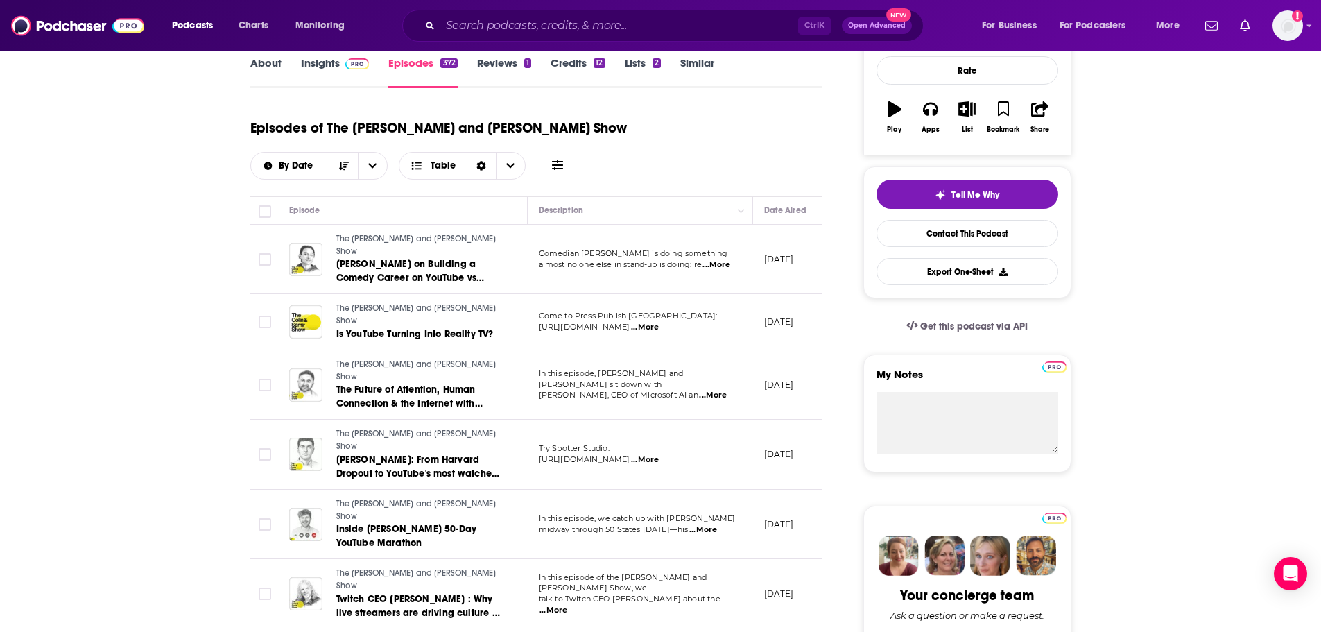
scroll to position [0, 0]
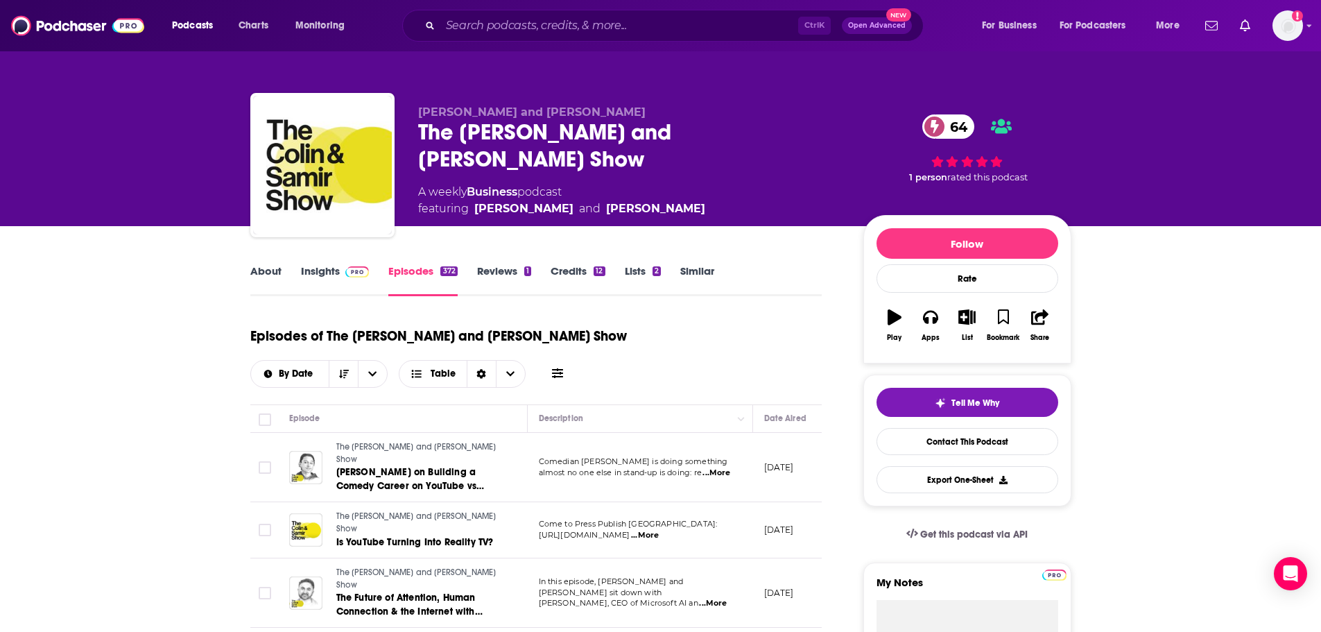
click at [275, 277] on link "About" at bounding box center [265, 280] width 31 height 32
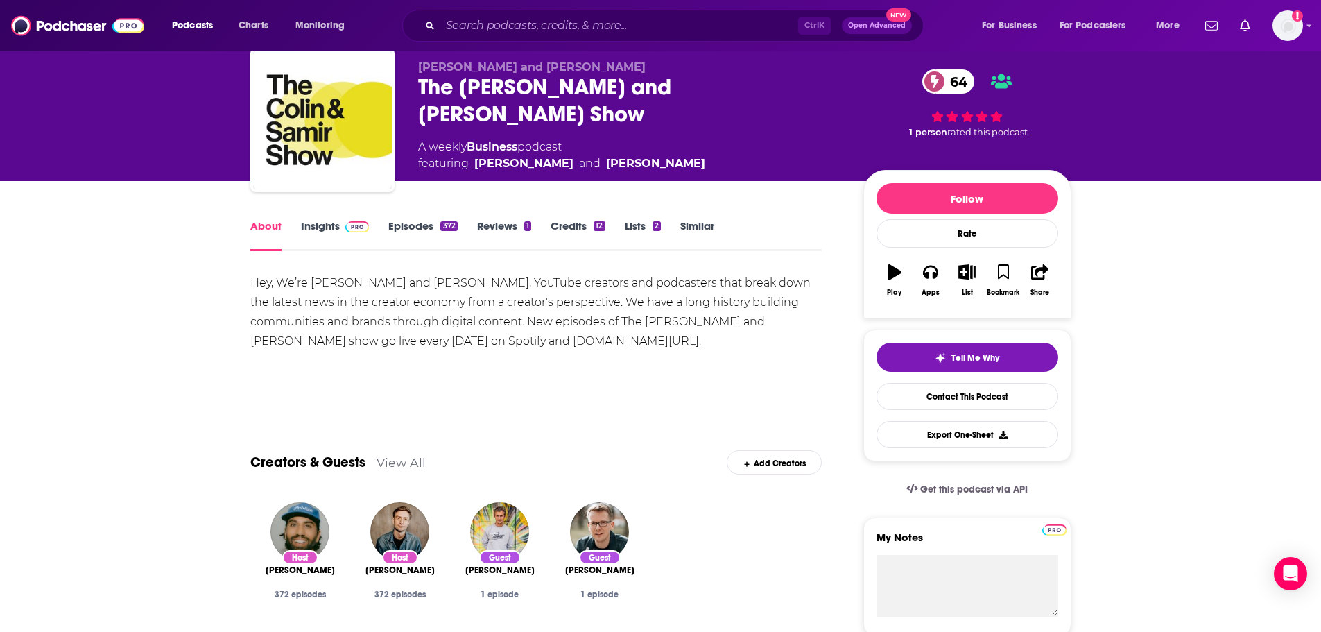
scroll to position [69, 0]
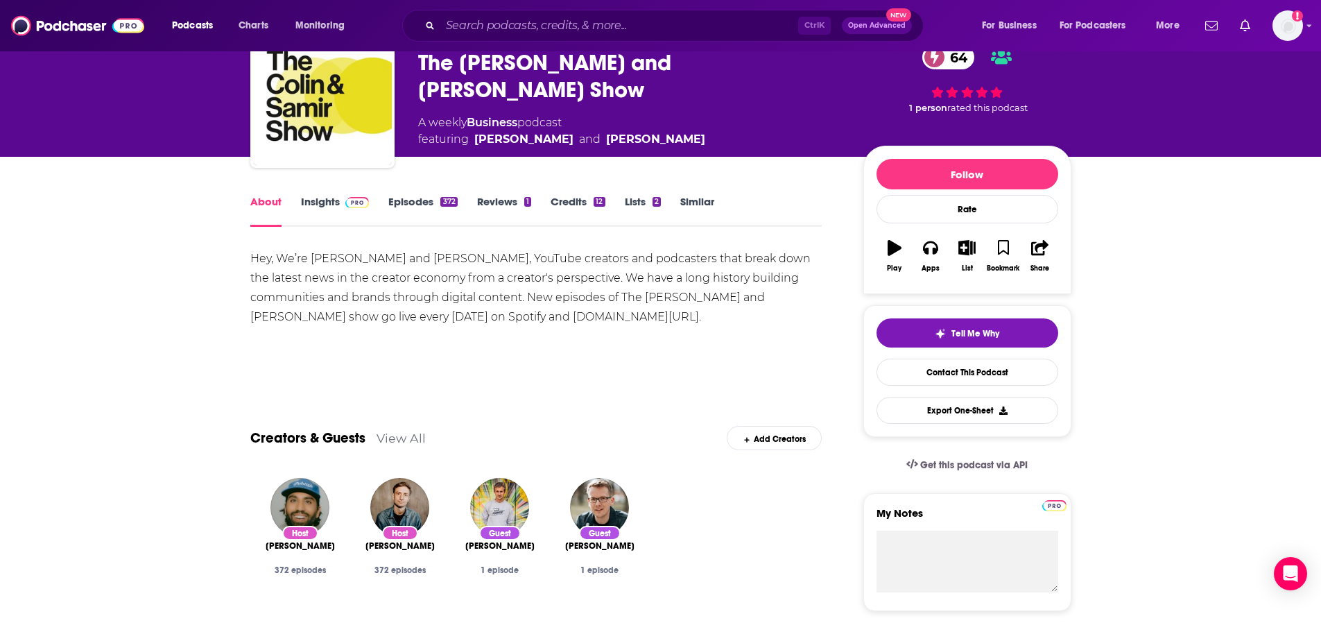
click at [320, 198] on link "Insights" at bounding box center [335, 211] width 69 height 32
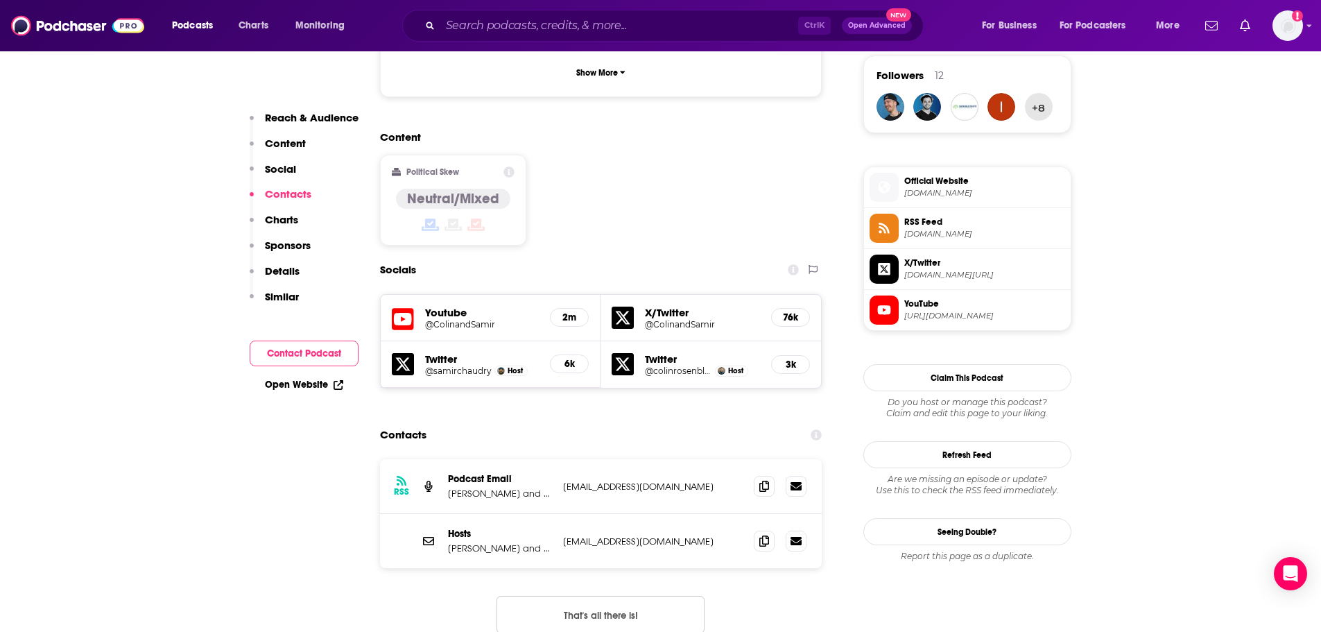
scroll to position [1179, 0]
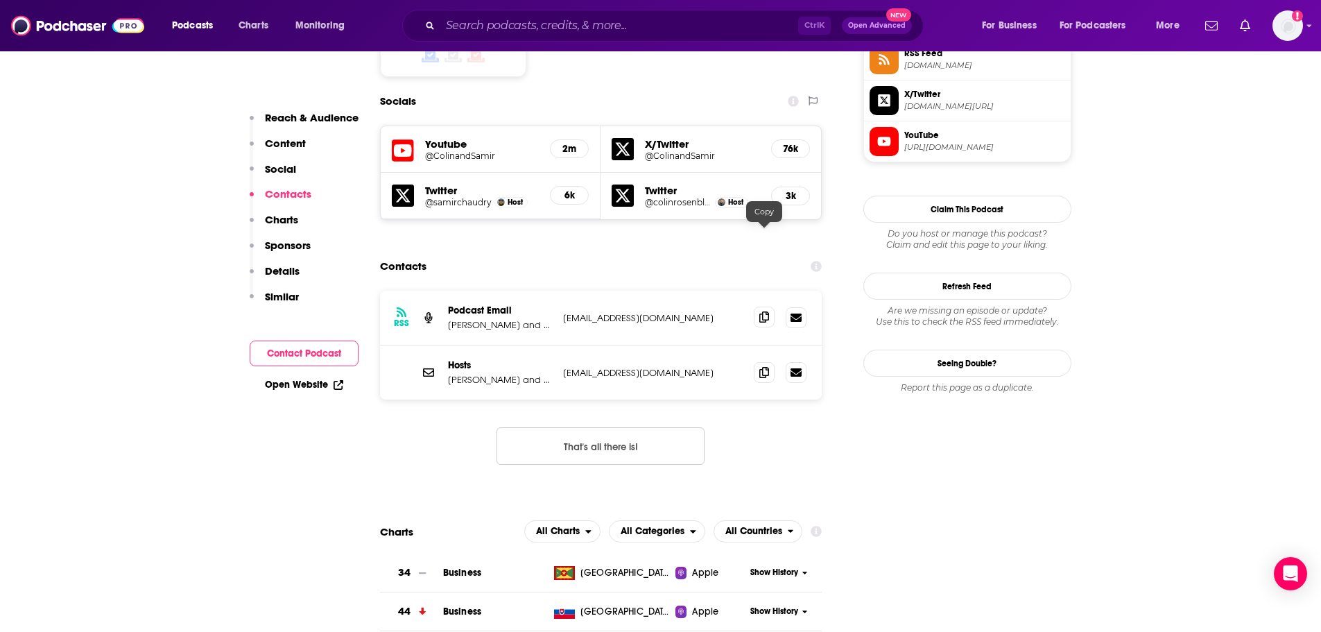
click at [762, 311] on icon at bounding box center [764, 316] width 10 height 11
click at [564, 21] on input "Search podcasts, credits, & more..." at bounding box center [619, 26] width 358 height 22
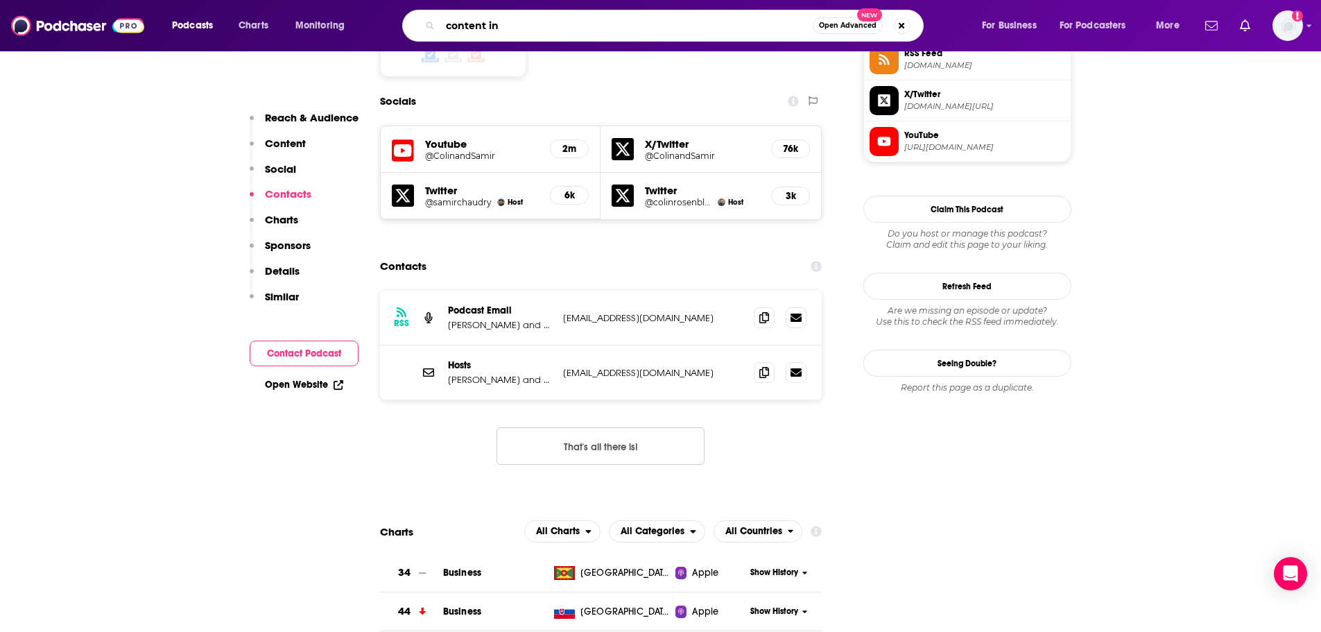
type input "content inc"
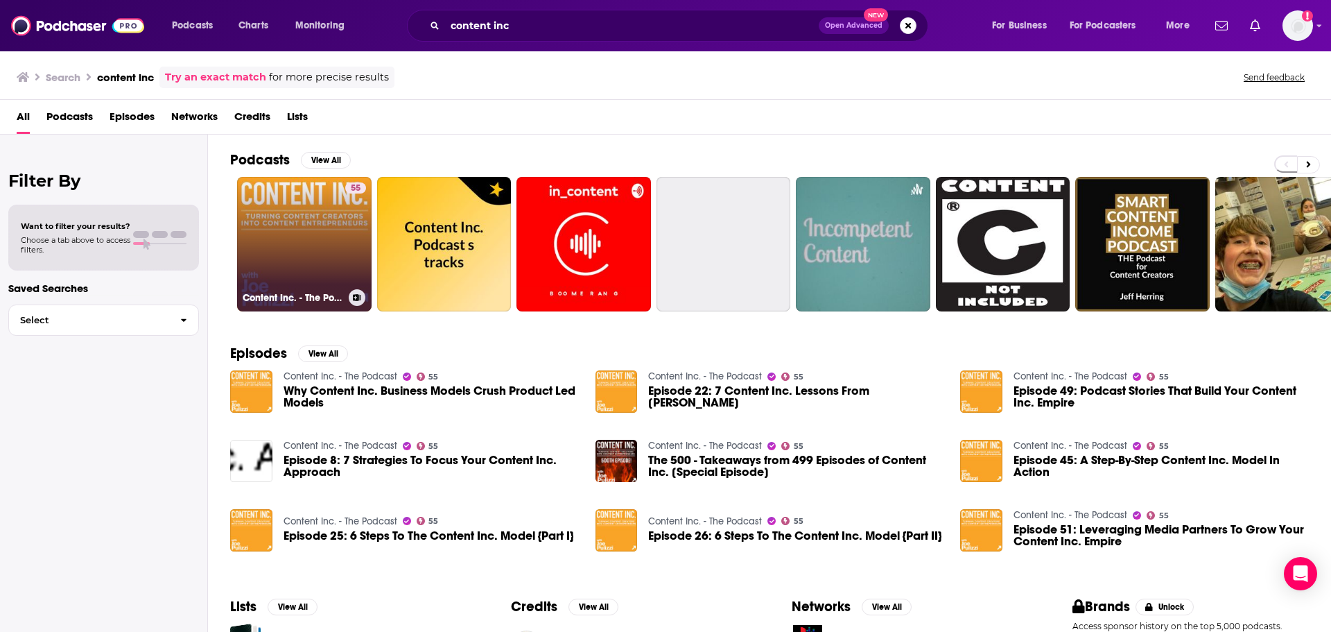
click at [319, 268] on link "55 Content Inc. - The Podcast" at bounding box center [304, 244] width 135 height 135
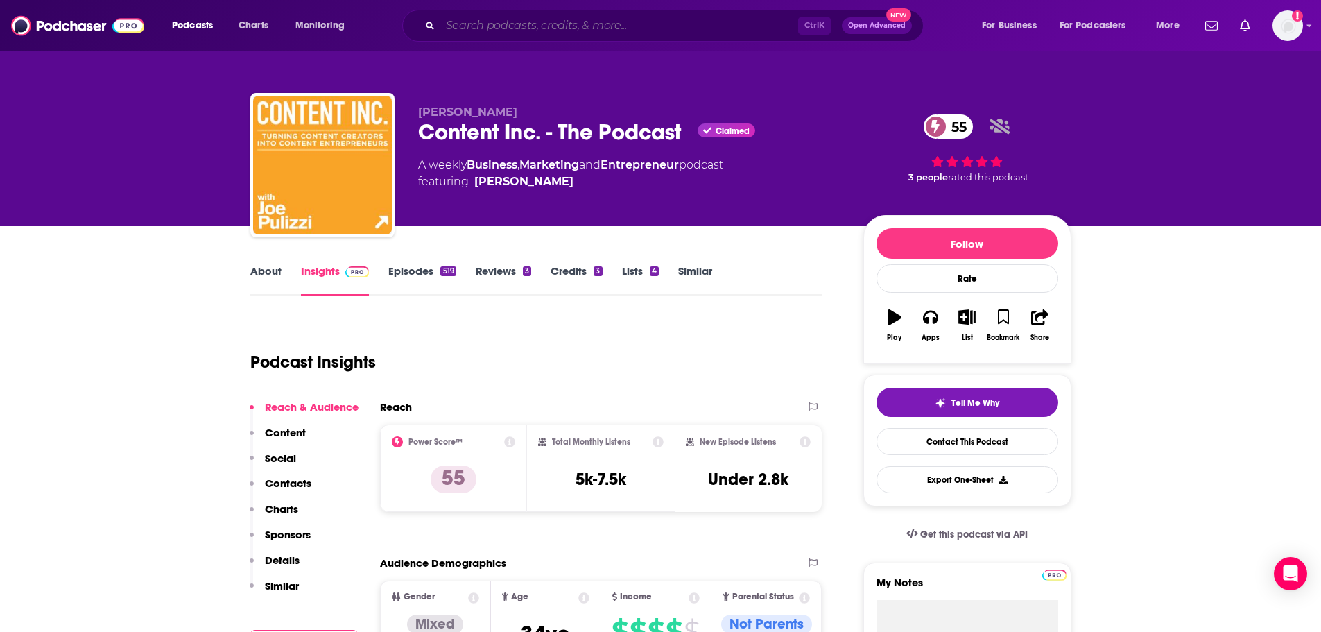
click at [490, 20] on input "Search podcasts, credits, & more..." at bounding box center [619, 26] width 358 height 22
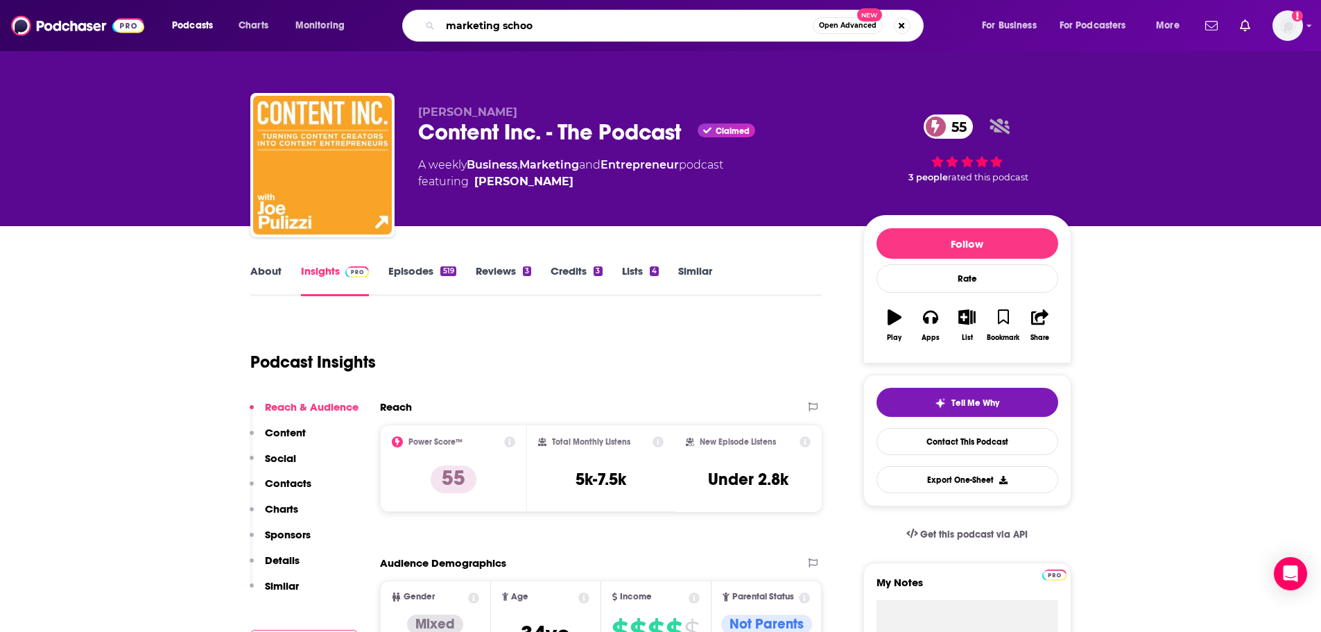
type input "marketing school"
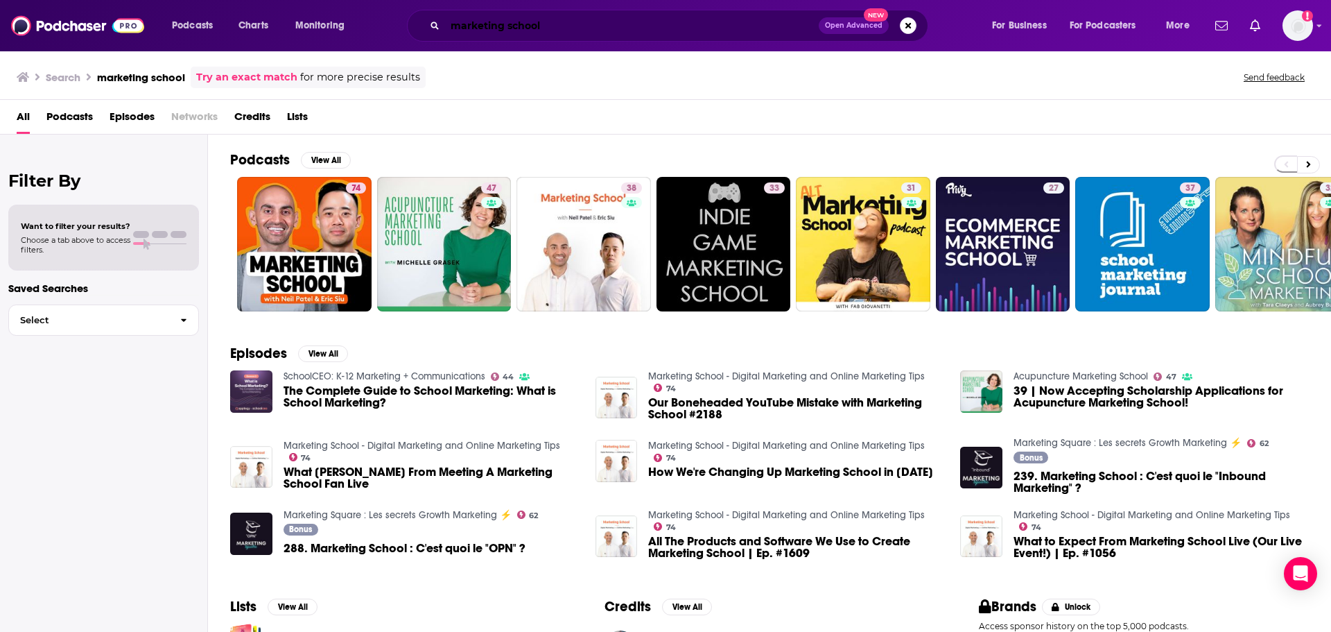
click at [578, 19] on input "marketing school" at bounding box center [632, 26] width 374 height 22
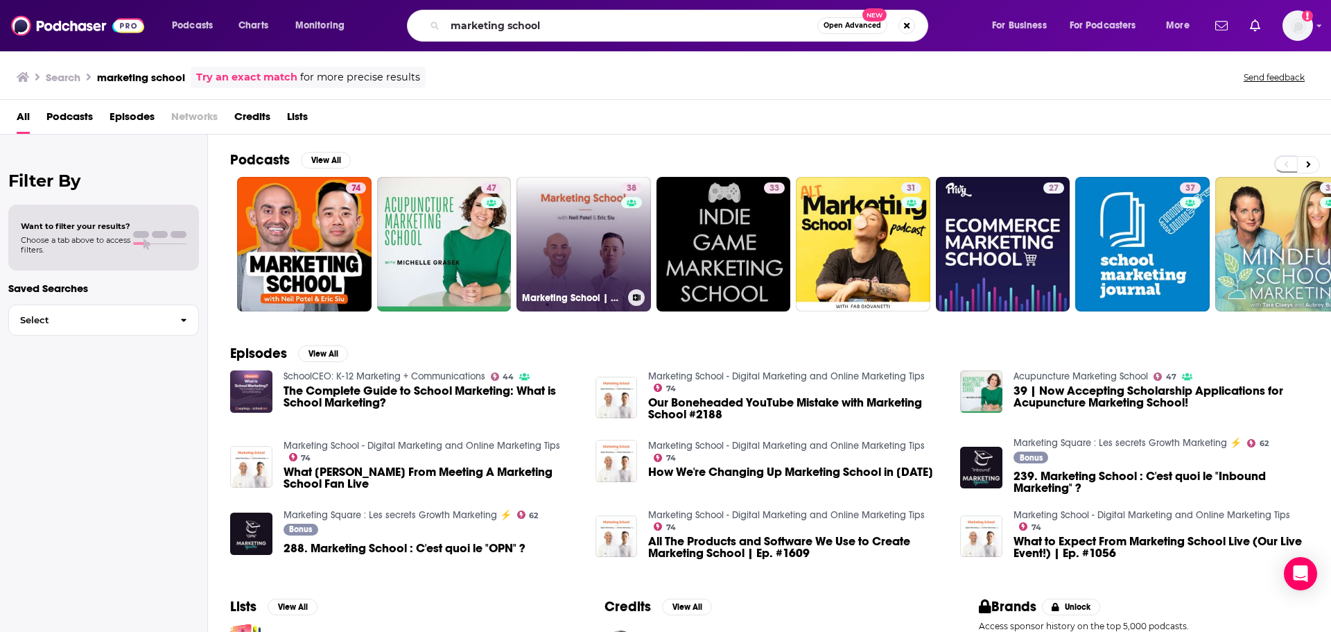
click at [588, 232] on link "38 Marketing School | Digital Marketing | Online Mark" at bounding box center [584, 244] width 135 height 135
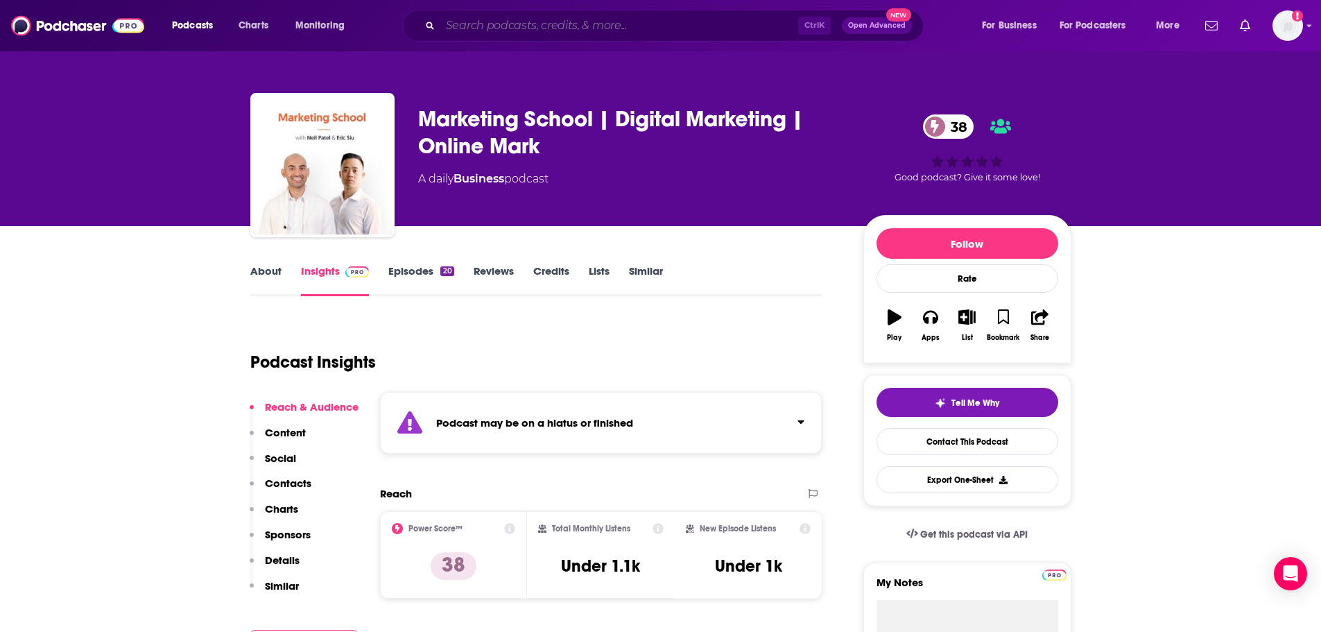
click at [548, 24] on input "Search podcasts, credits, & more..." at bounding box center [619, 26] width 358 height 22
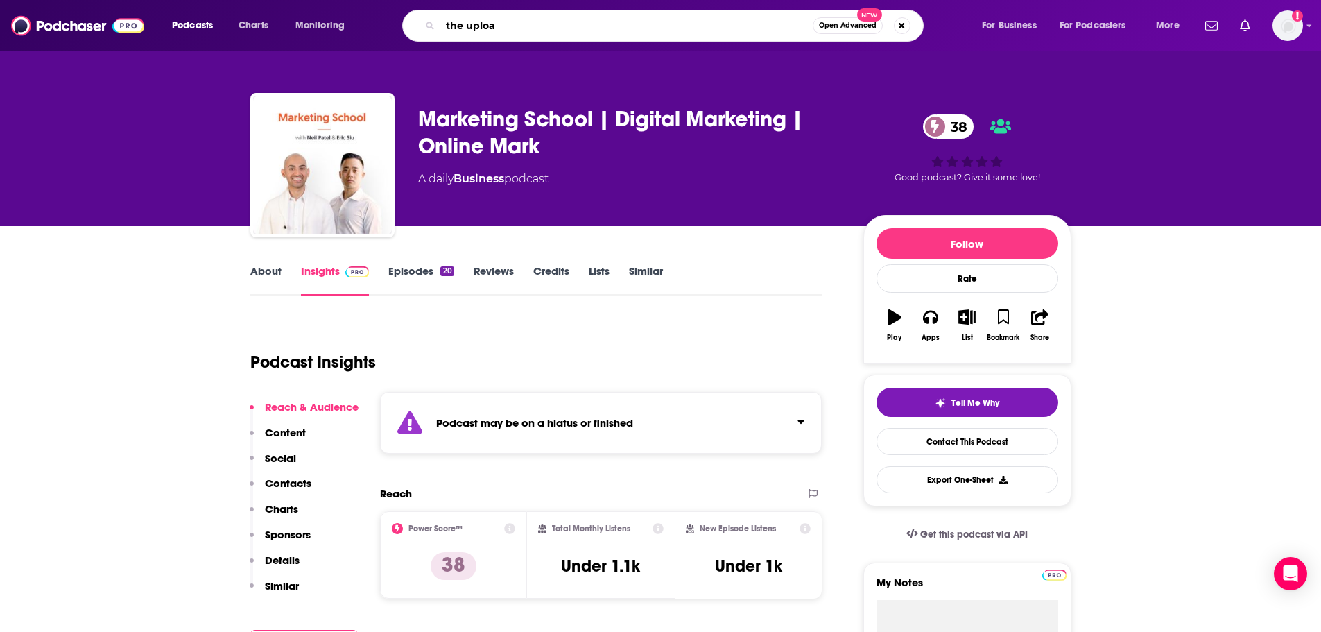
type input "the upload"
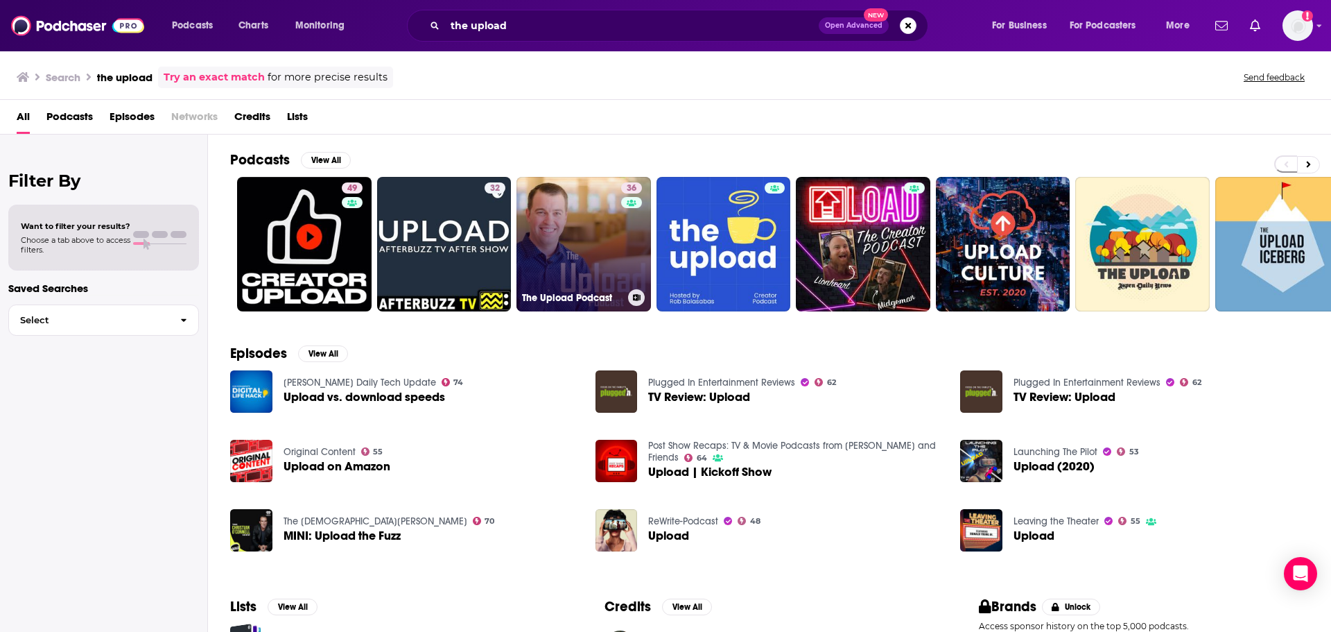
click at [591, 241] on link "36 The Upload Podcast" at bounding box center [584, 244] width 135 height 135
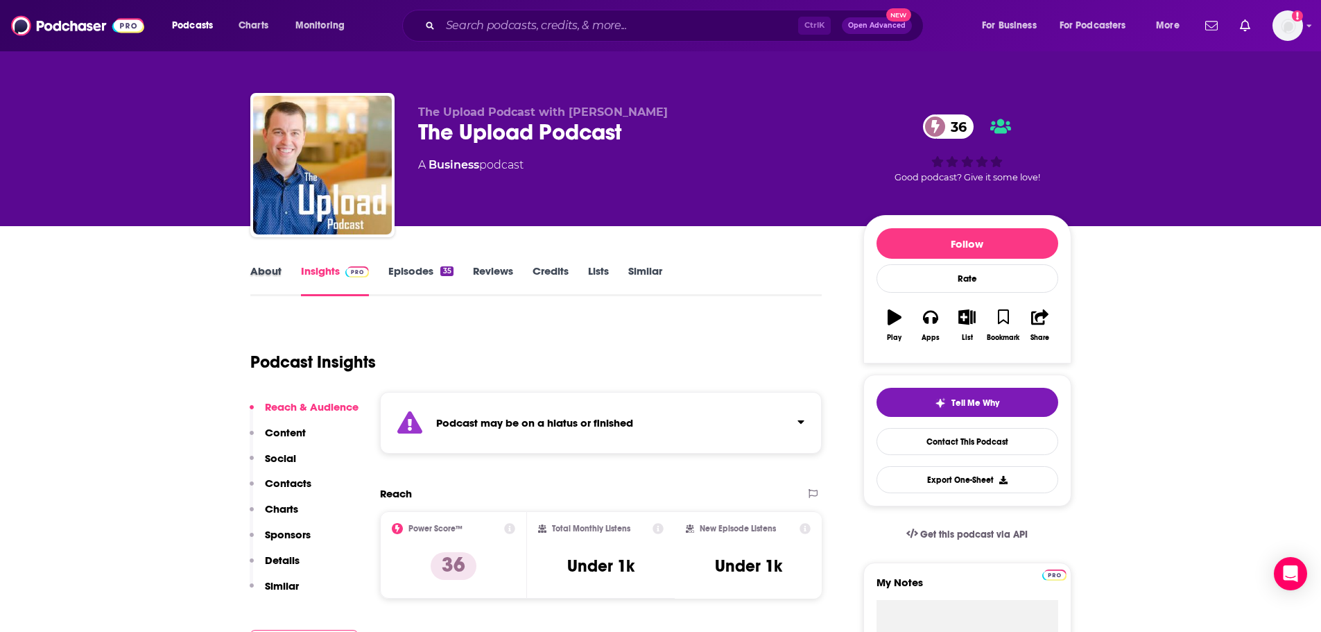
click at [282, 273] on div "About" at bounding box center [275, 280] width 51 height 32
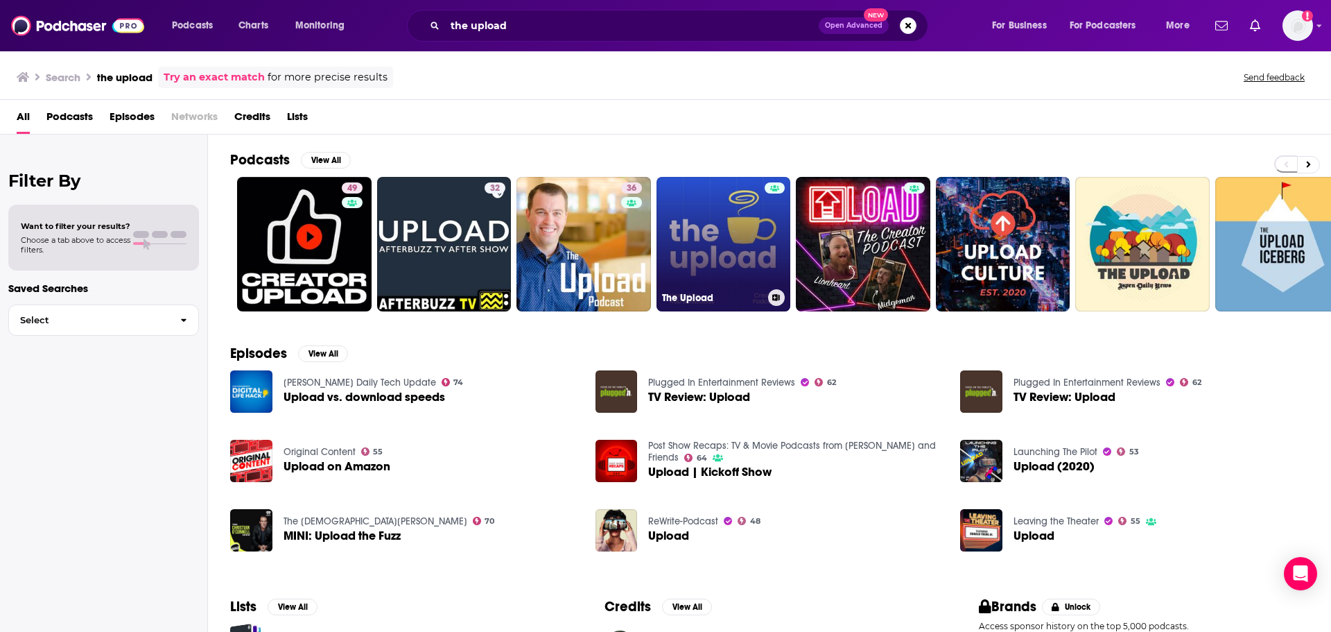
click at [703, 247] on link "The Upload" at bounding box center [724, 244] width 135 height 135
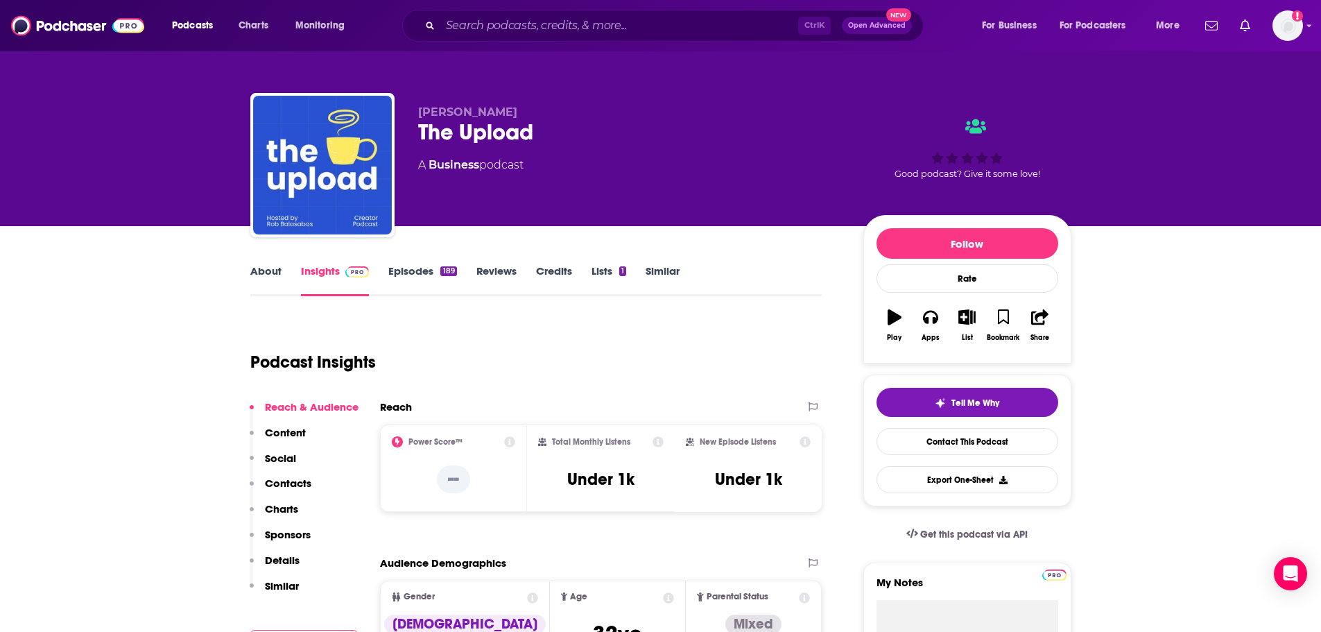
click at [277, 272] on link "About" at bounding box center [265, 280] width 31 height 32
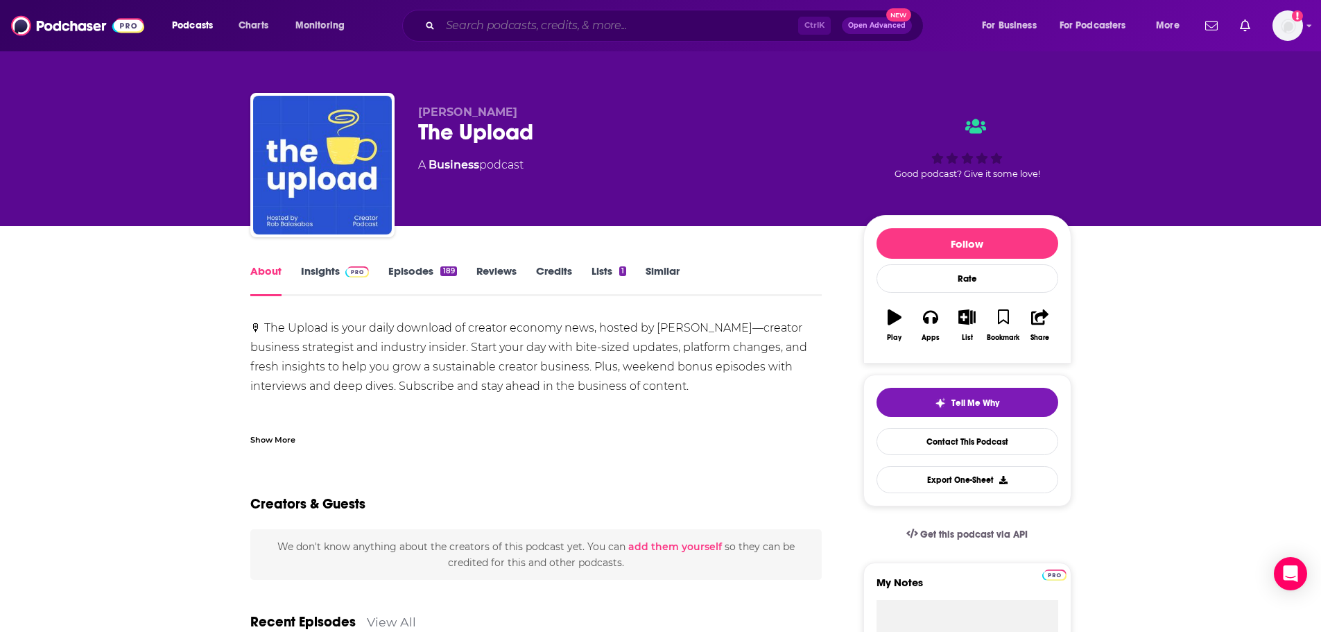
click at [535, 28] on input "Search podcasts, credits, & more..." at bounding box center [619, 26] width 358 height 22
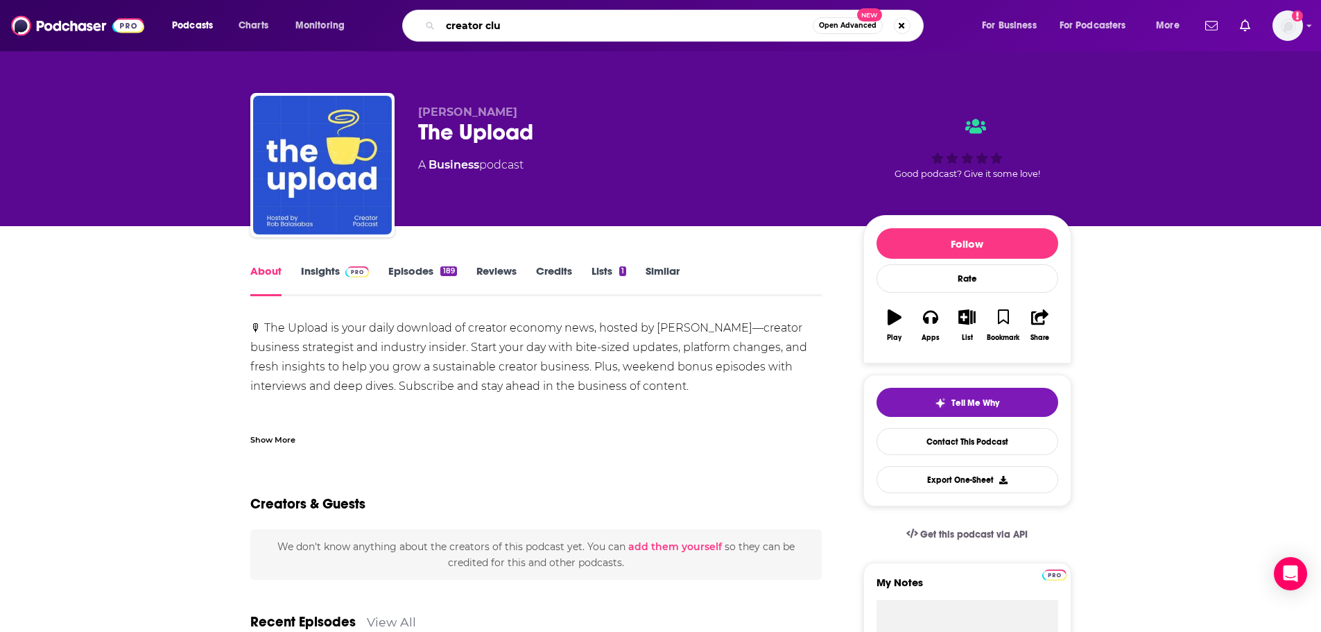
type input "creator club"
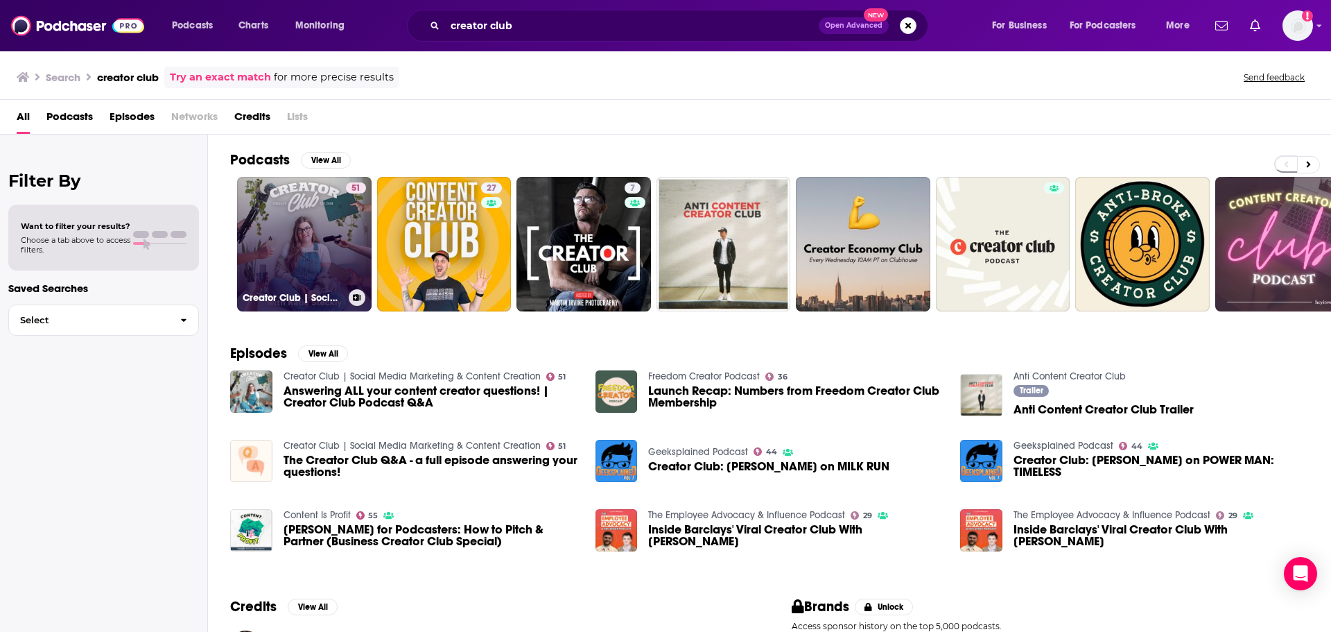
click at [310, 243] on link "51 Creator Club | Social Media Marketing & Content Creation" at bounding box center [304, 244] width 135 height 135
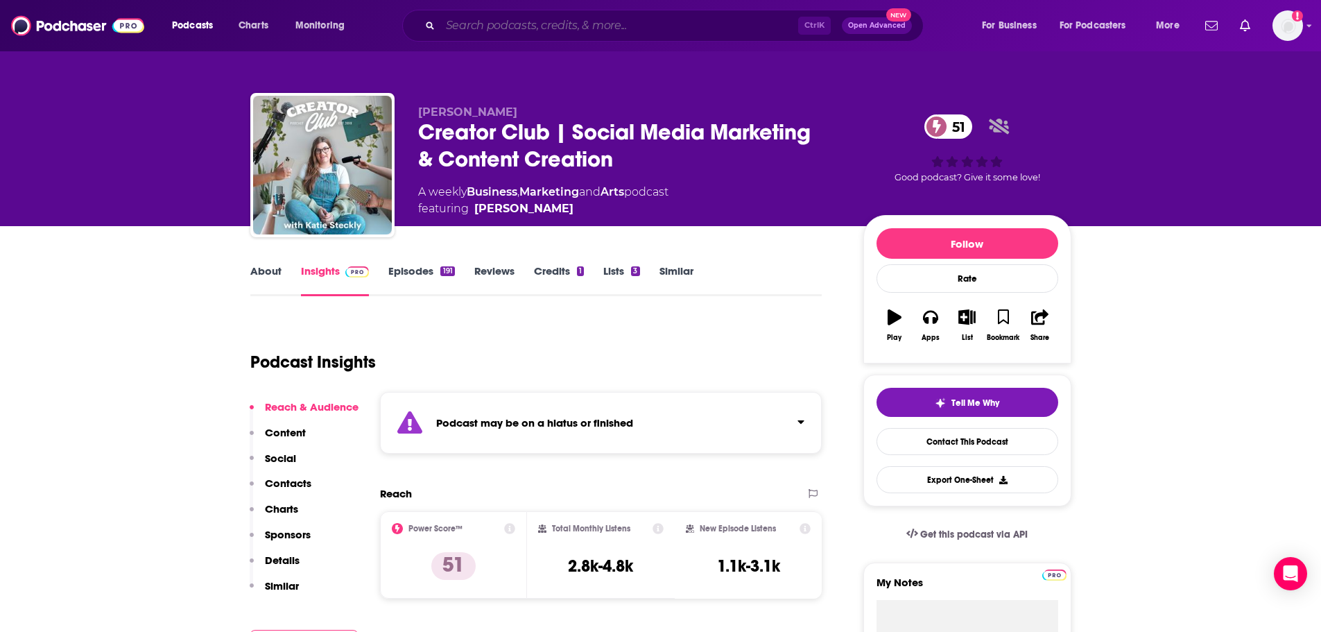
click at [517, 19] on input "Search podcasts, credits, & more..." at bounding box center [619, 26] width 358 height 22
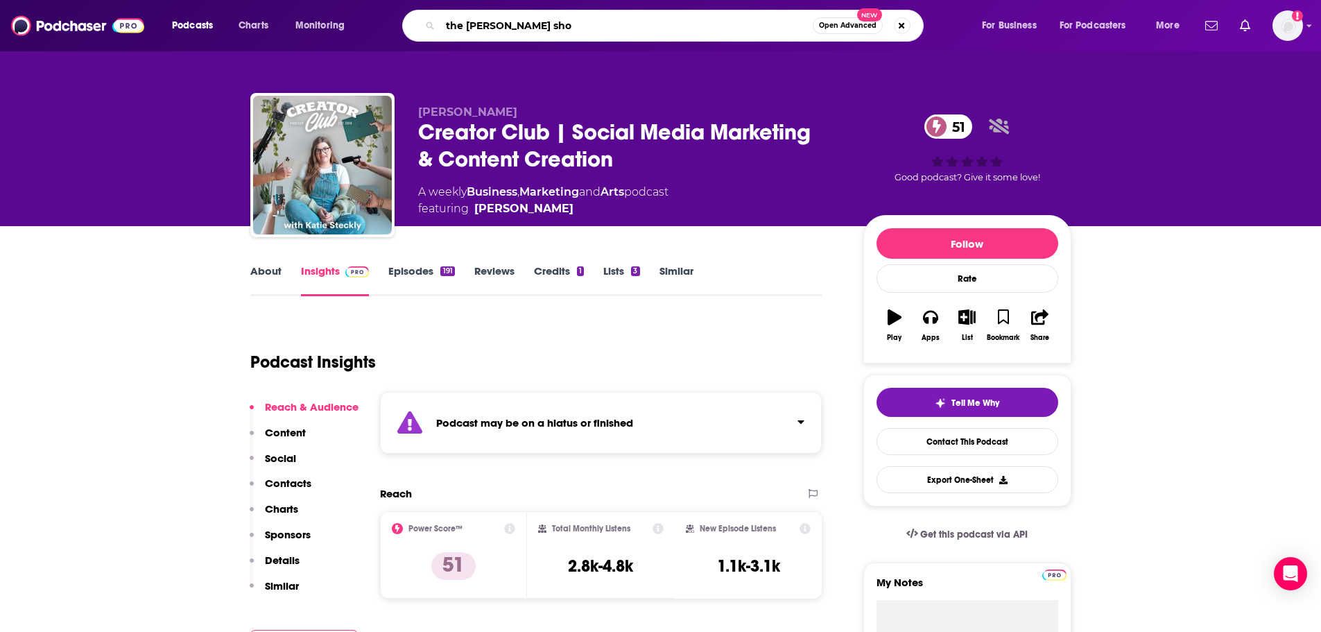
type input "the [PERSON_NAME] show"
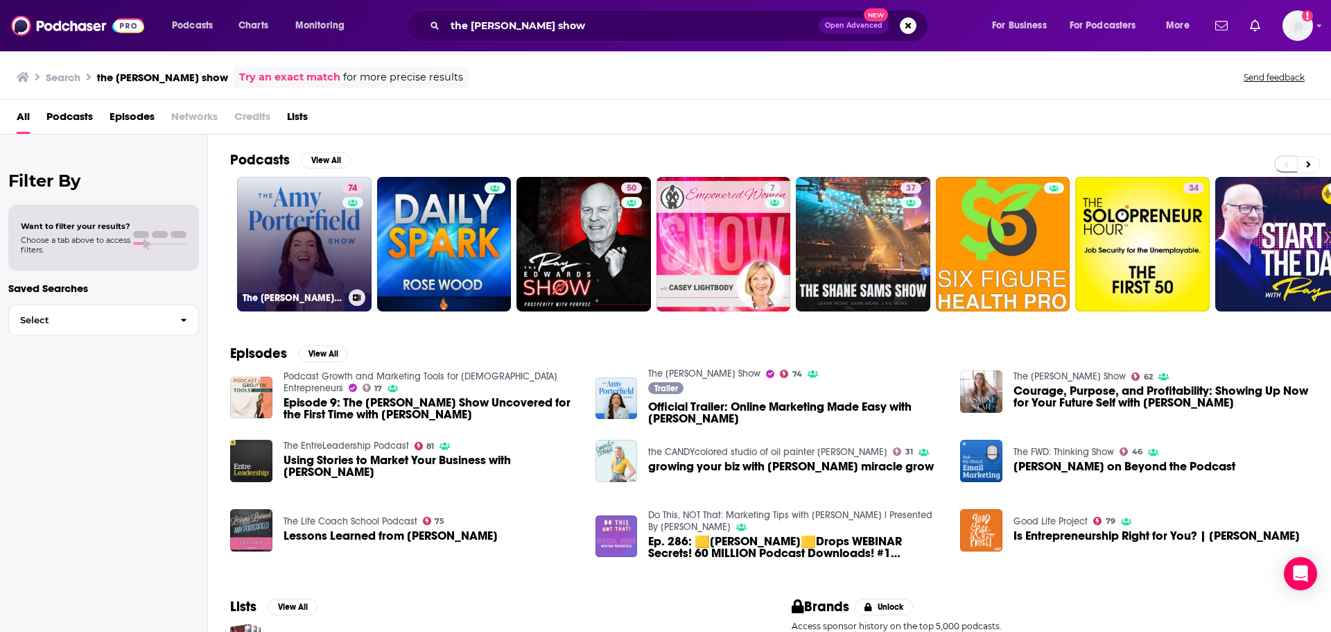
click at [267, 270] on link "74 The [PERSON_NAME] Show" at bounding box center [304, 244] width 135 height 135
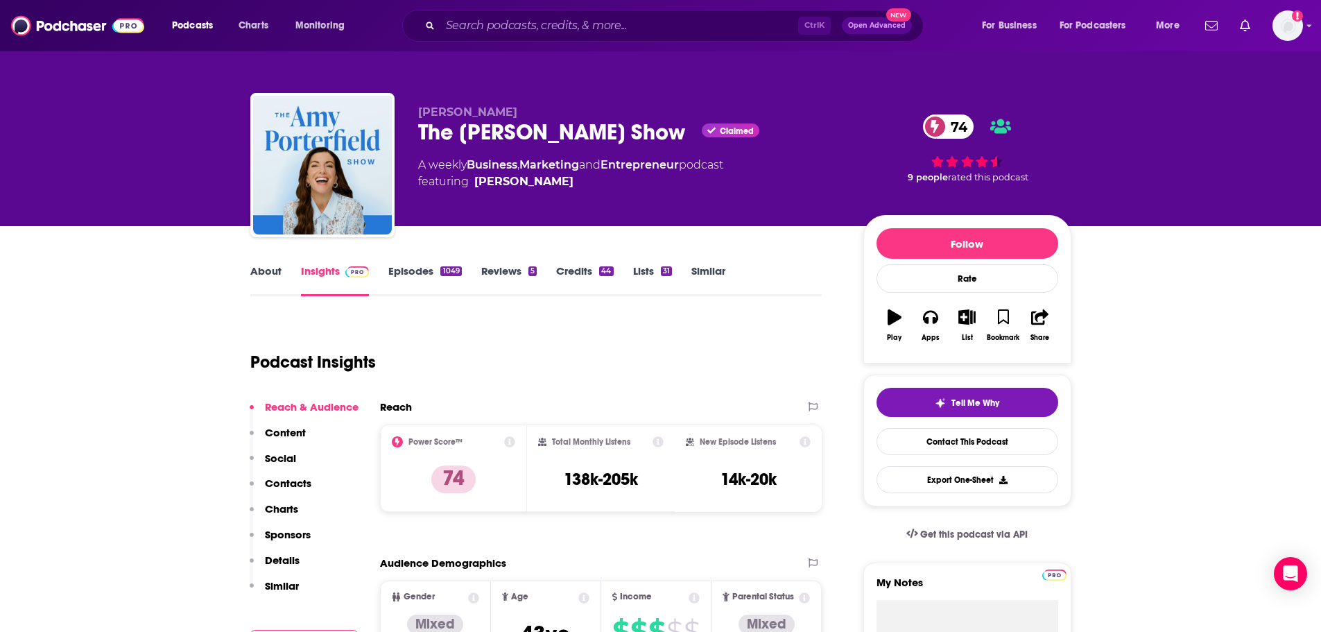
click at [256, 275] on link "About" at bounding box center [265, 280] width 31 height 32
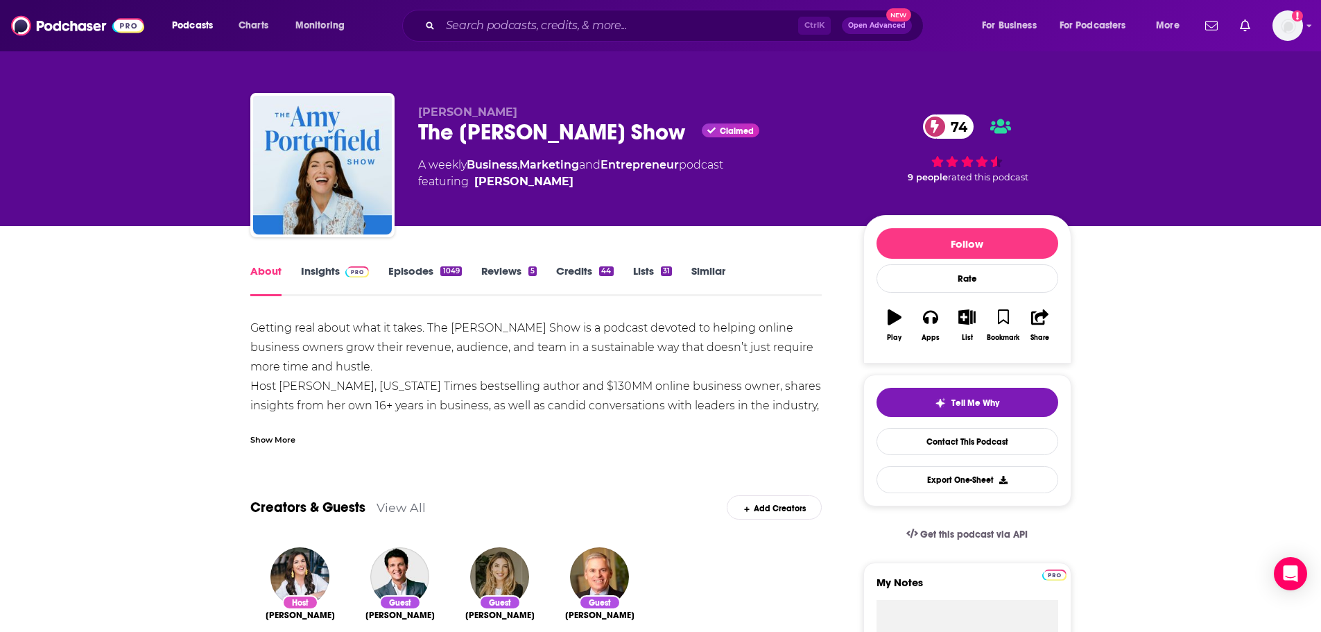
click at [270, 440] on div "Show More" at bounding box center [272, 438] width 45 height 13
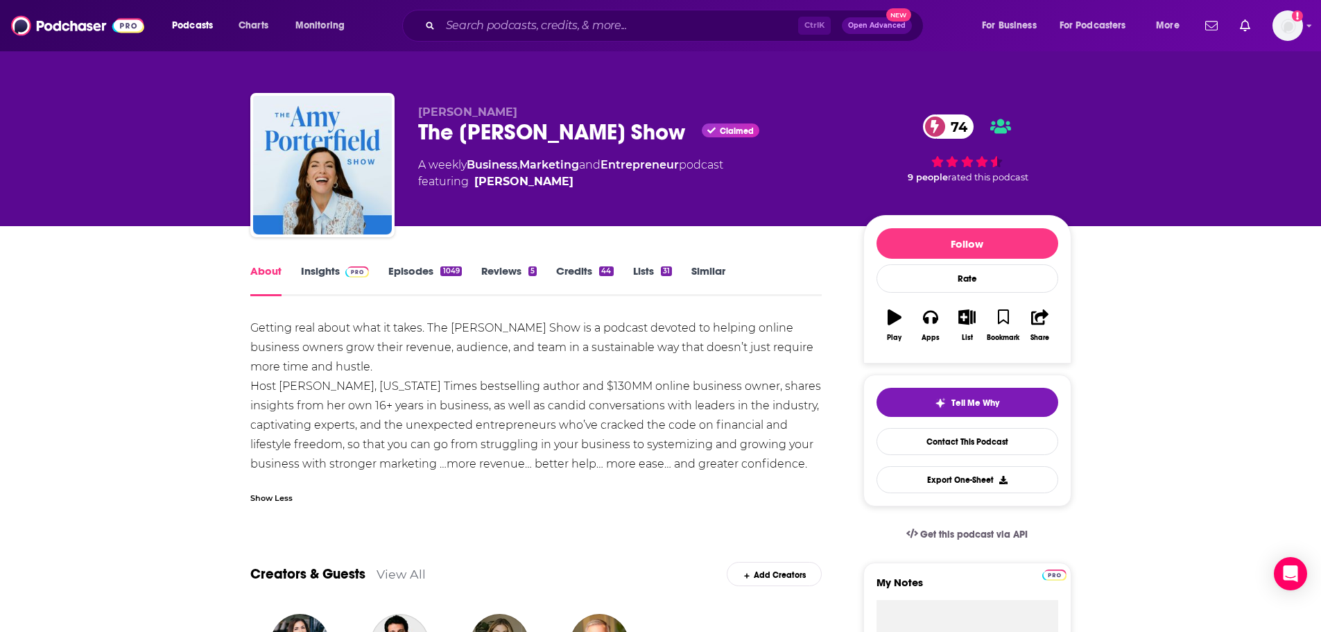
click at [410, 273] on link "Episodes 1049" at bounding box center [424, 280] width 73 height 32
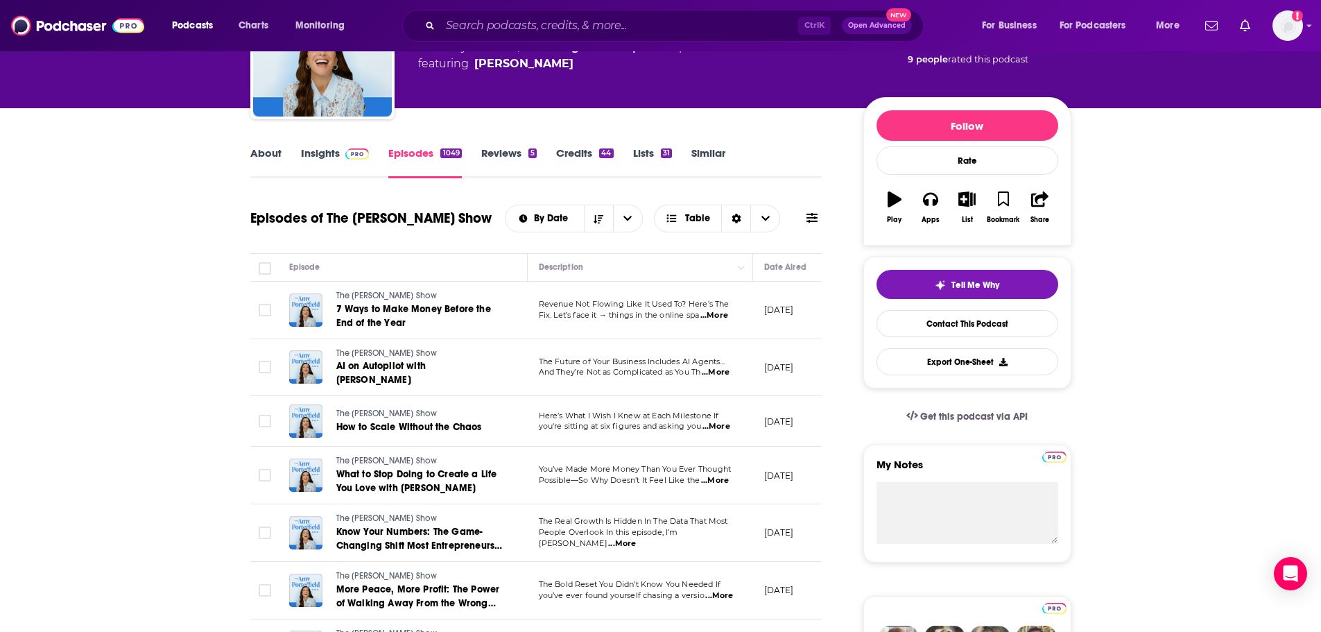
scroll to position [139, 0]
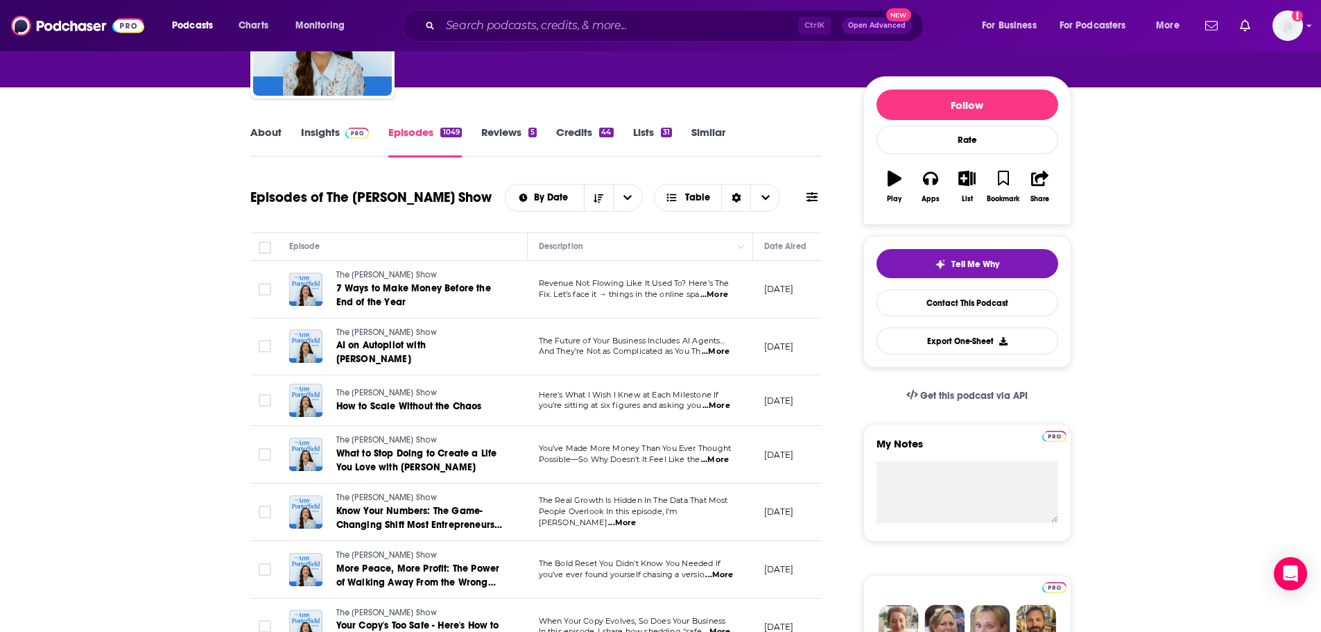
click at [720, 400] on span "...More" at bounding box center [716, 405] width 28 height 11
